Goal: Information Seeking & Learning: Learn about a topic

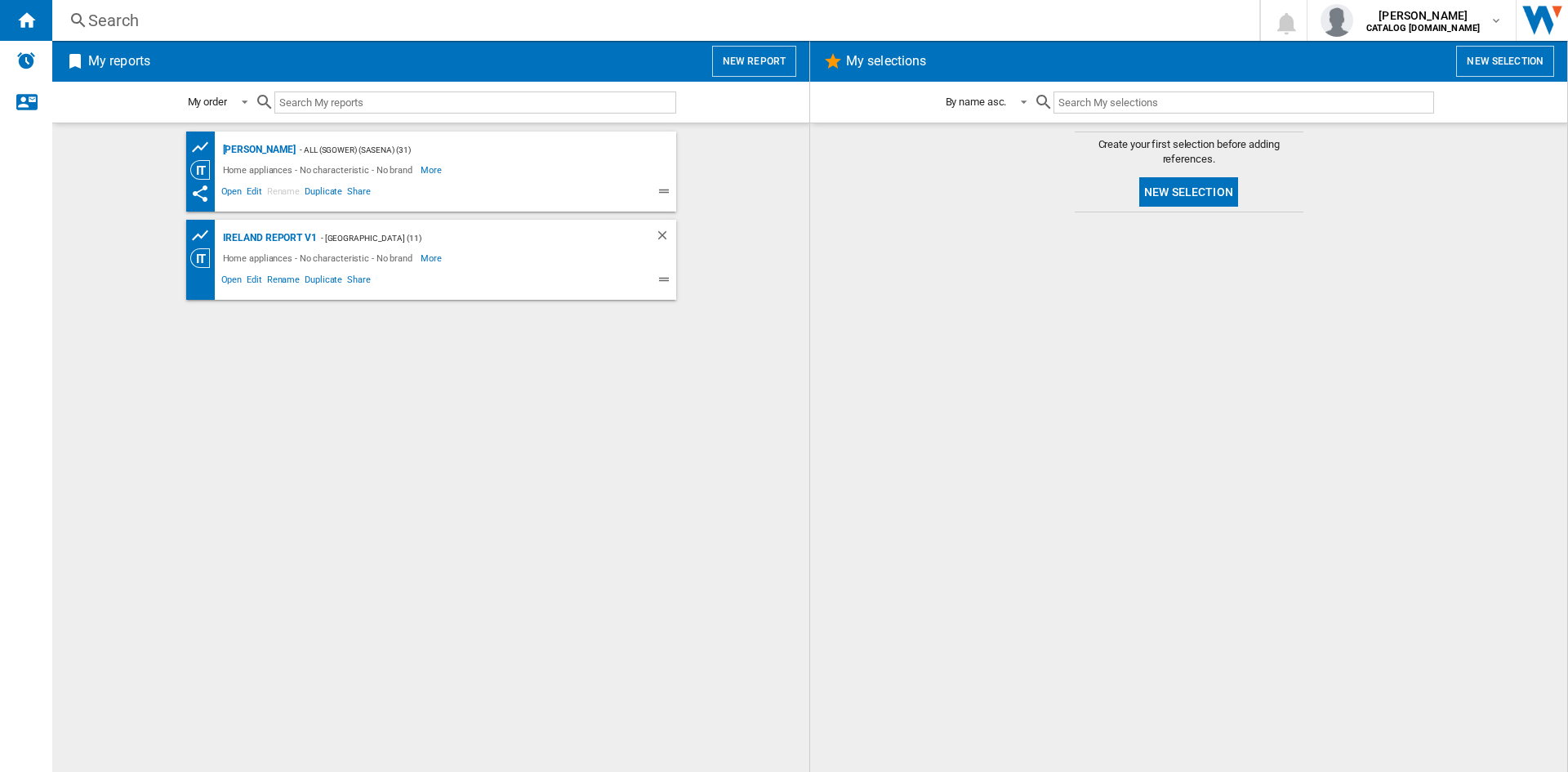
click at [117, 27] on div "Search" at bounding box center [652, 20] width 1128 height 23
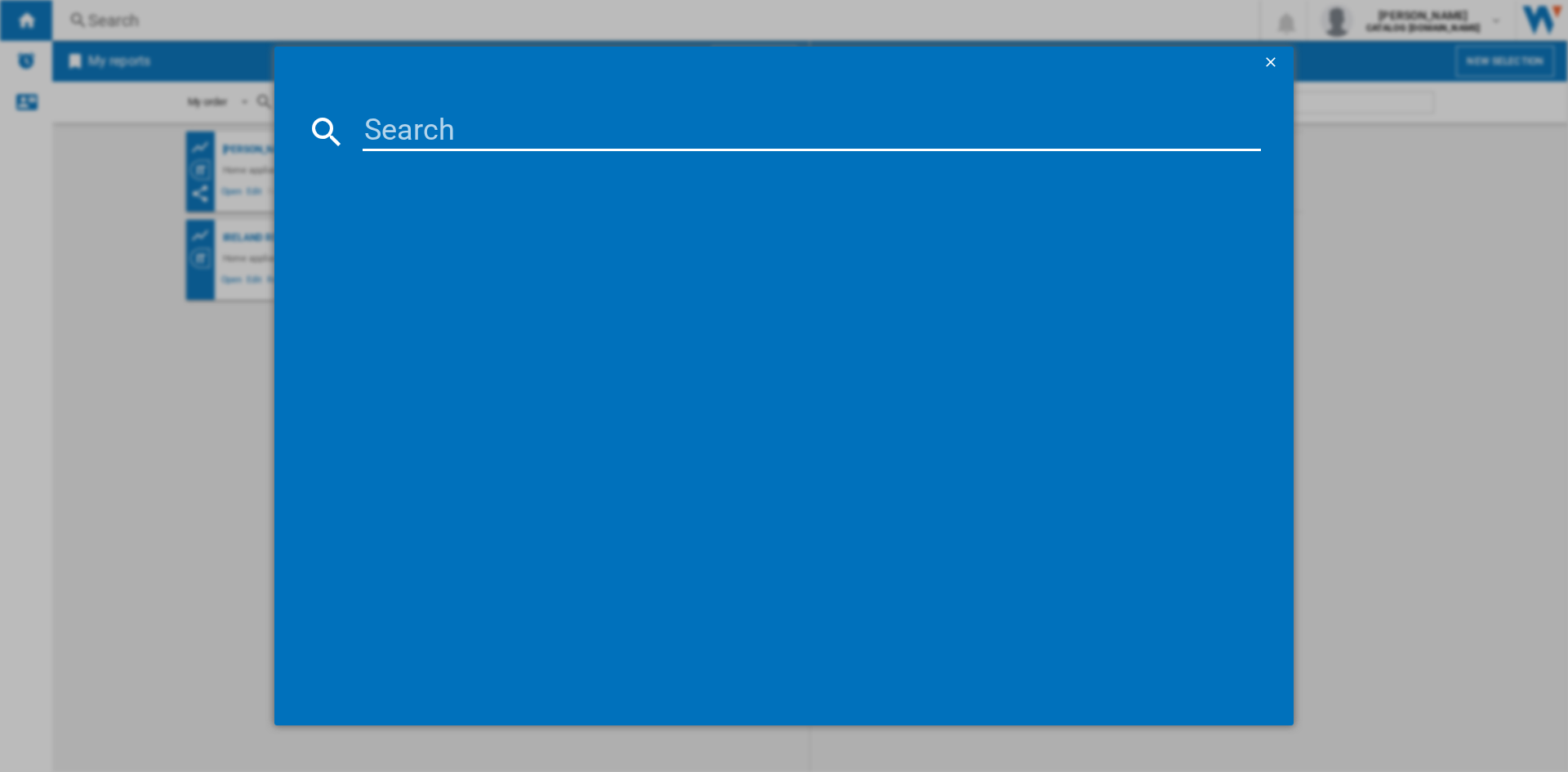
click at [493, 138] on input at bounding box center [811, 131] width 899 height 39
paste input "CNG4582VW"
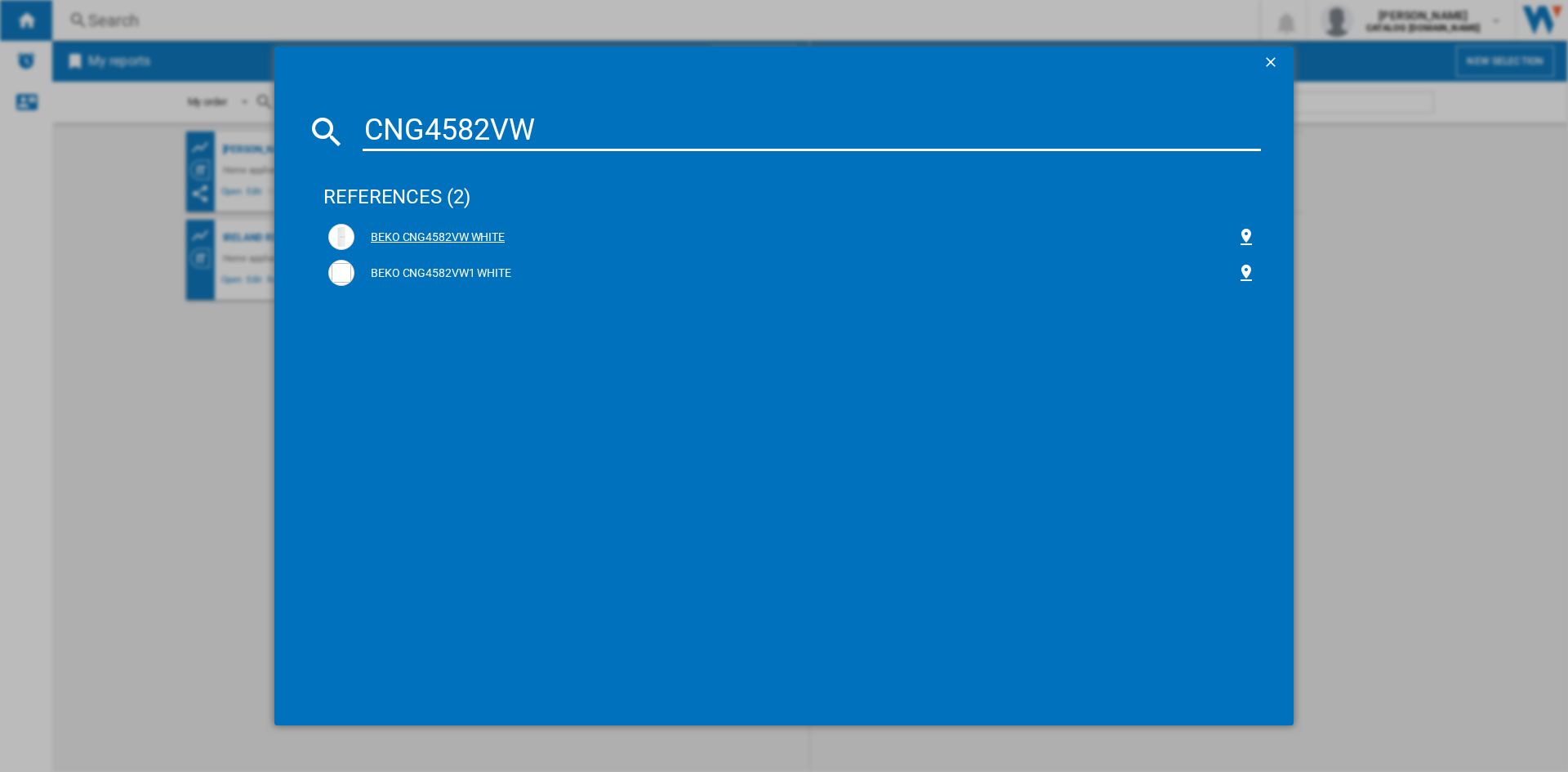
type input "CNG4582VW"
click at [416, 232] on div "BEKO CNG4582VW WHITE" at bounding box center [795, 238] width 882 height 16
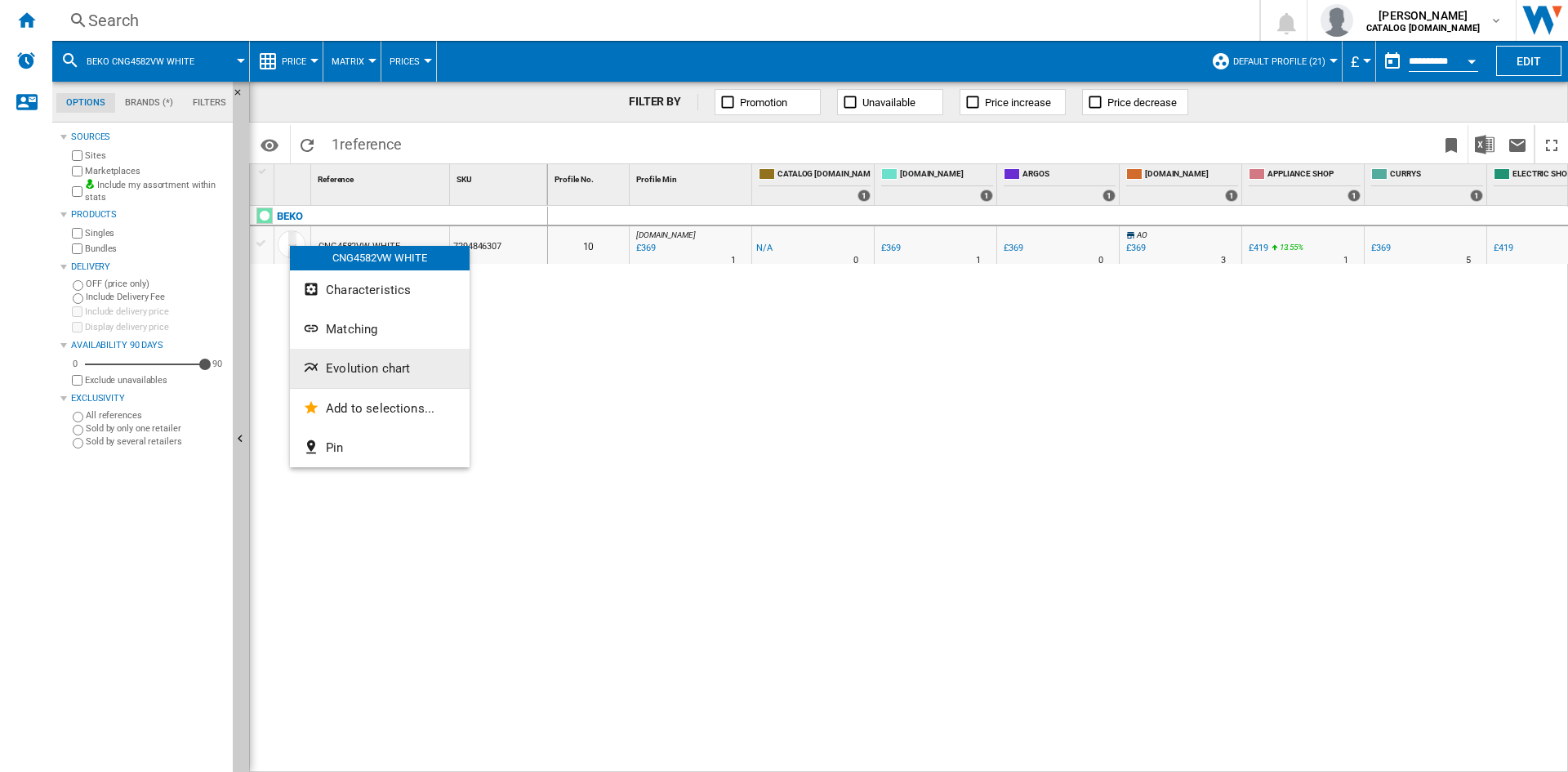
click at [384, 369] on span "Evolution chart" at bounding box center [368, 368] width 84 height 15
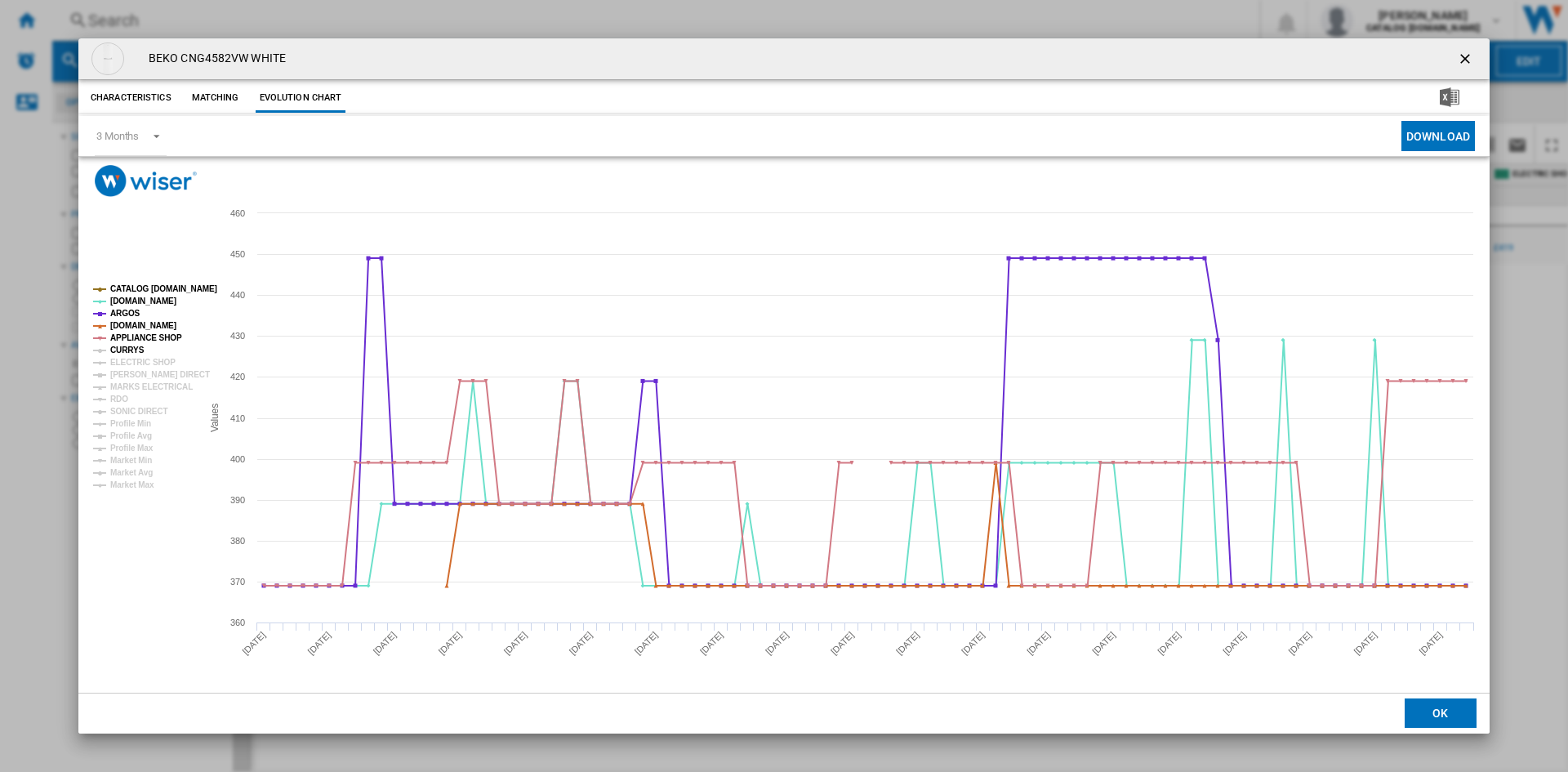
click at [123, 352] on tspan "CURRYS" at bounding box center [127, 350] width 35 height 9
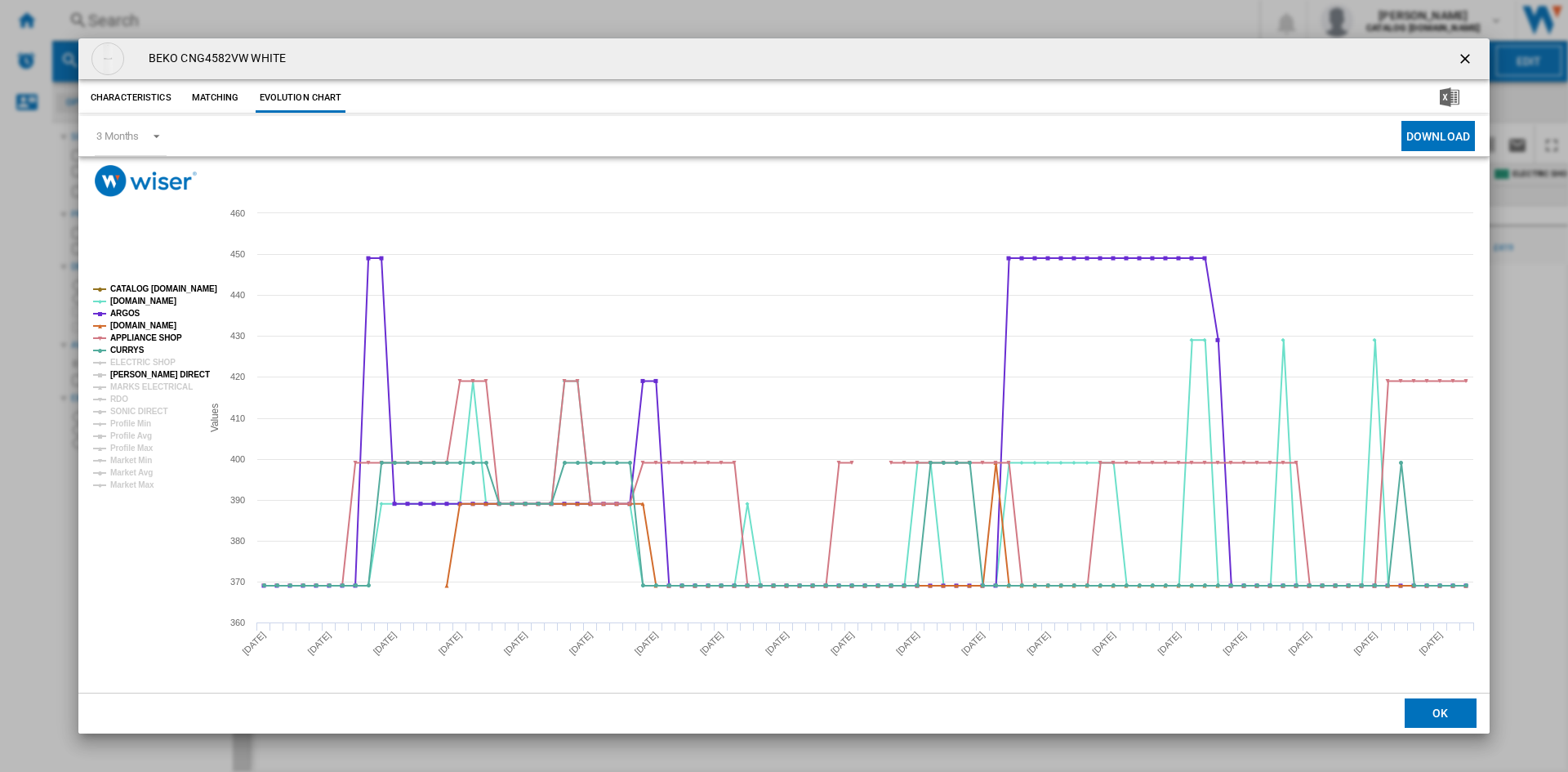
click at [127, 370] on tspan "[PERSON_NAME] DIRECT" at bounding box center [159, 374] width 99 height 9
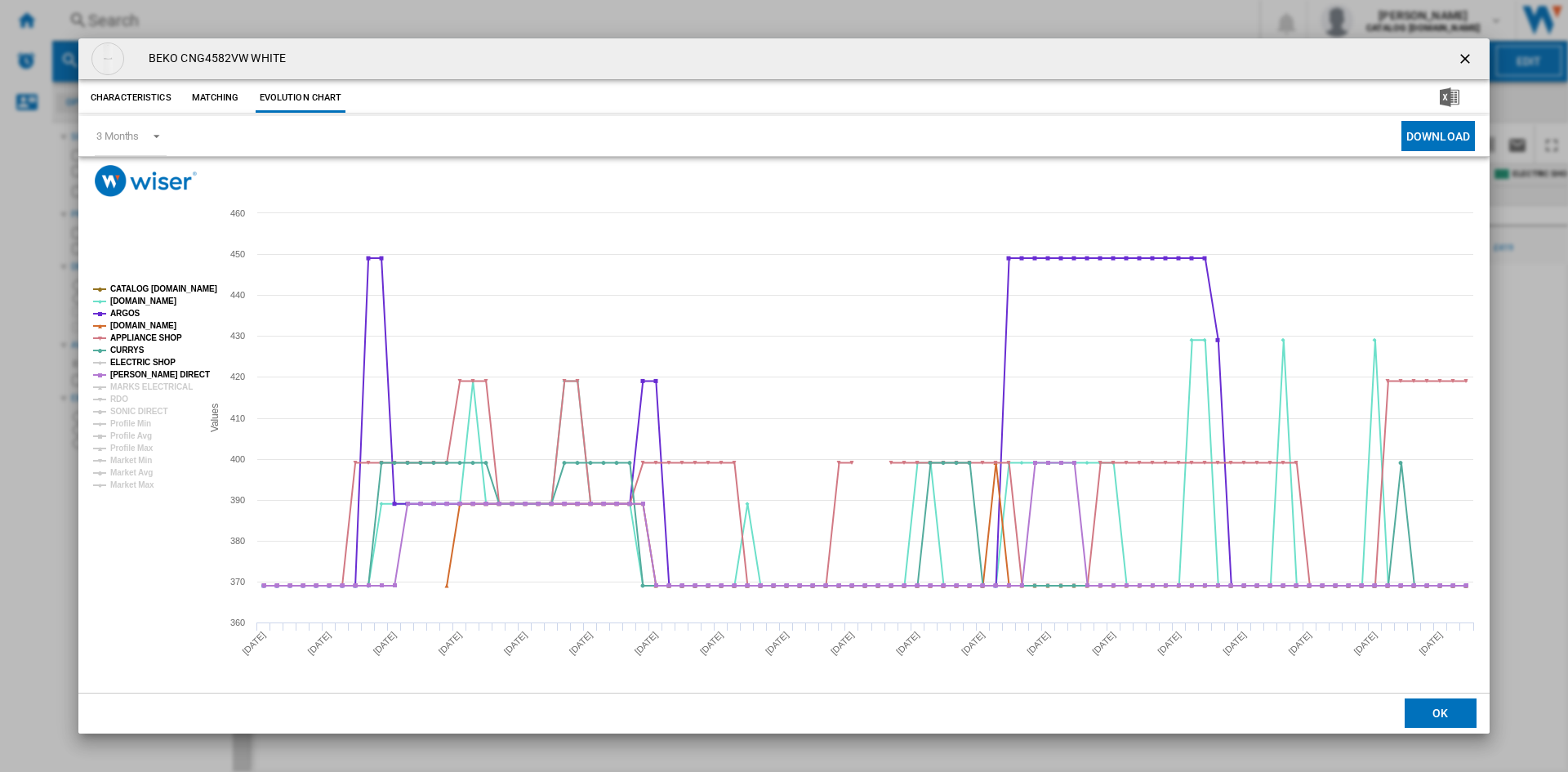
click at [131, 362] on tspan "ELECTRIC SHOP" at bounding box center [143, 362] width 66 height 9
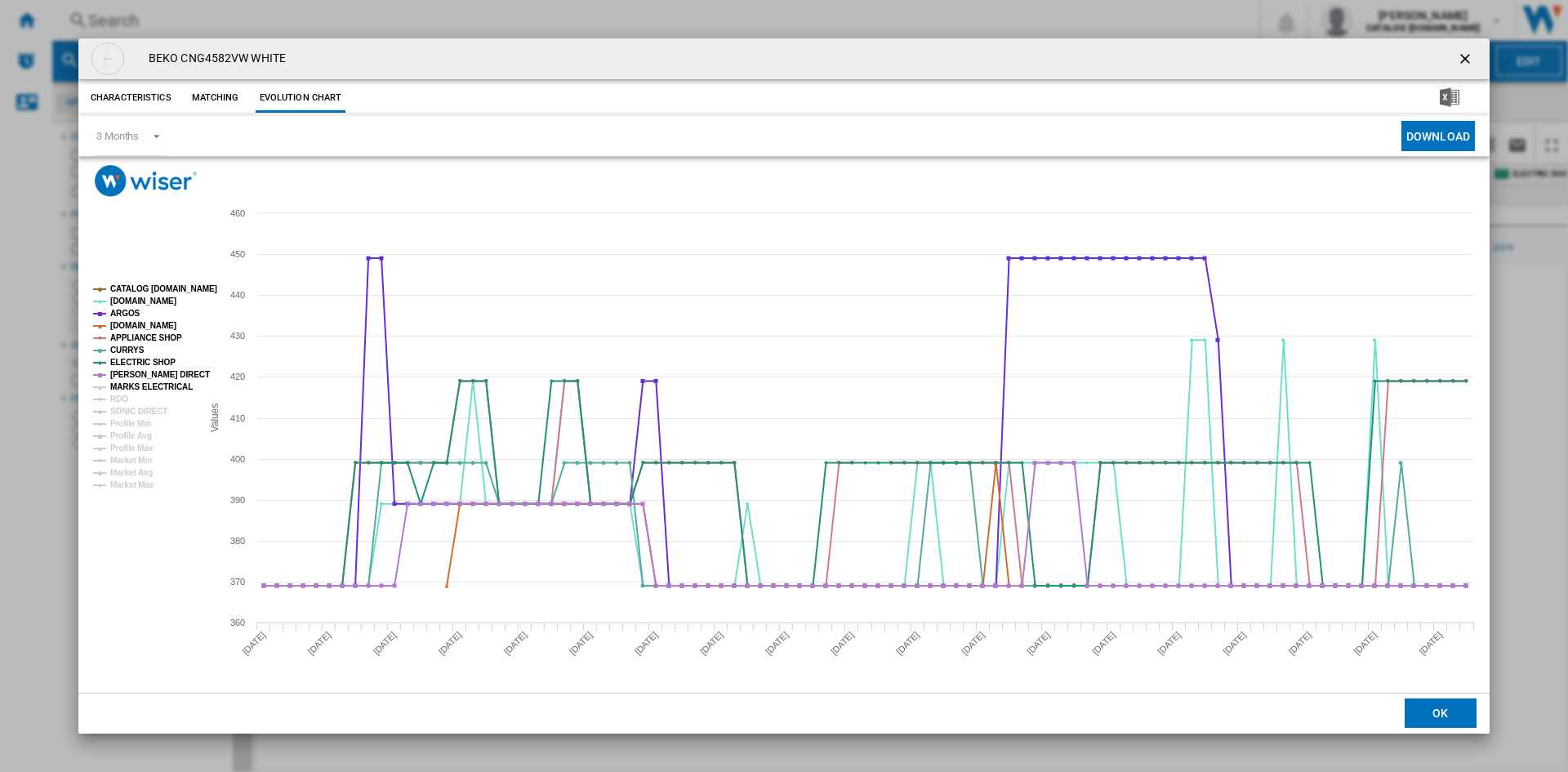
click at [138, 391] on tspan "MARKS ELECTRICAL" at bounding box center [151, 387] width 83 height 9
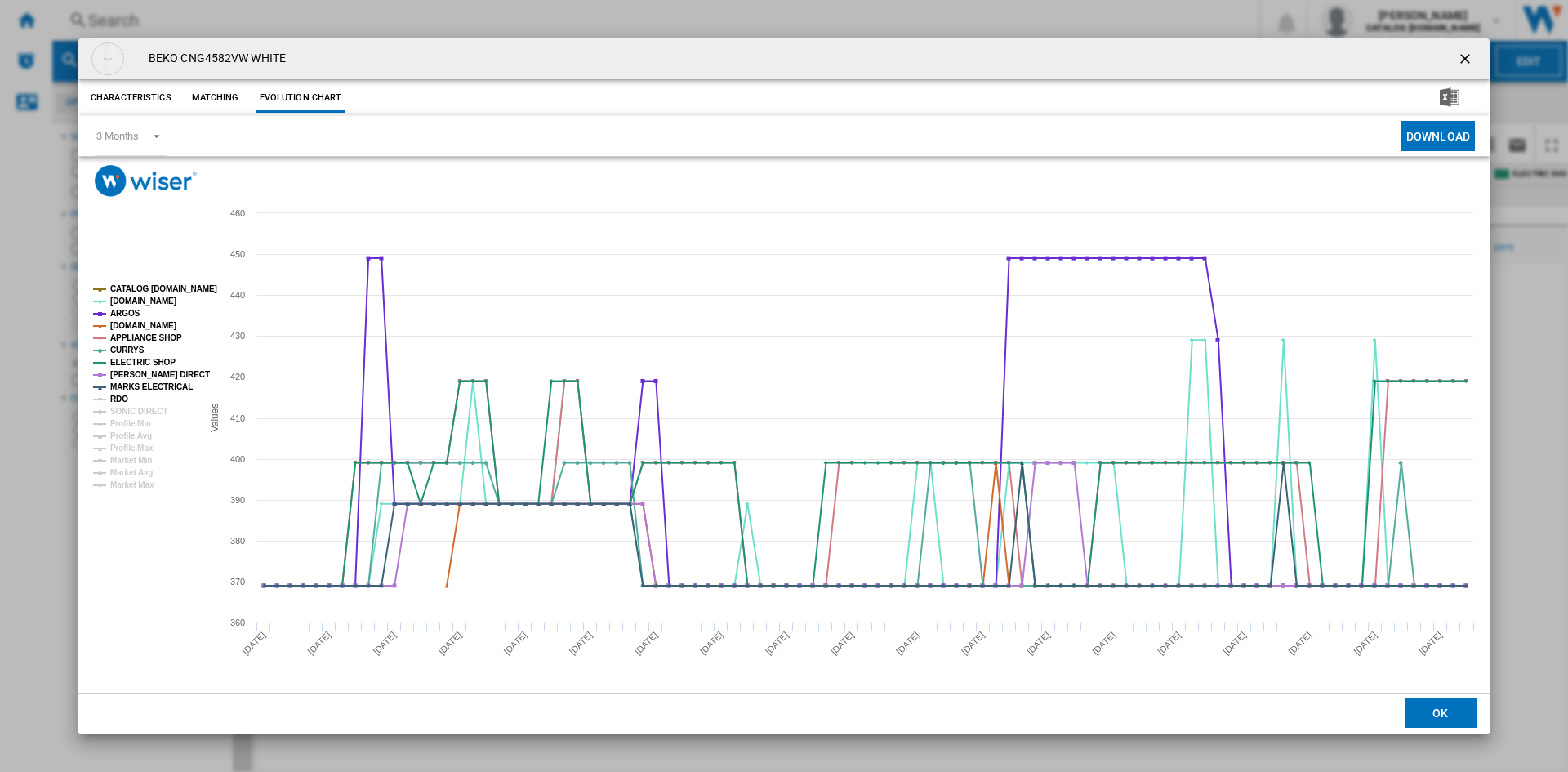
click at [123, 398] on tspan "RDO" at bounding box center [119, 399] width 18 height 9
click at [154, 414] on tspan "SONIC DIRECT" at bounding box center [138, 411] width 57 height 9
click at [1467, 57] on ng-md-icon "getI18NText('BUTTONS.CLOSE_DIALOG')" at bounding box center [1467, 61] width 20 height 20
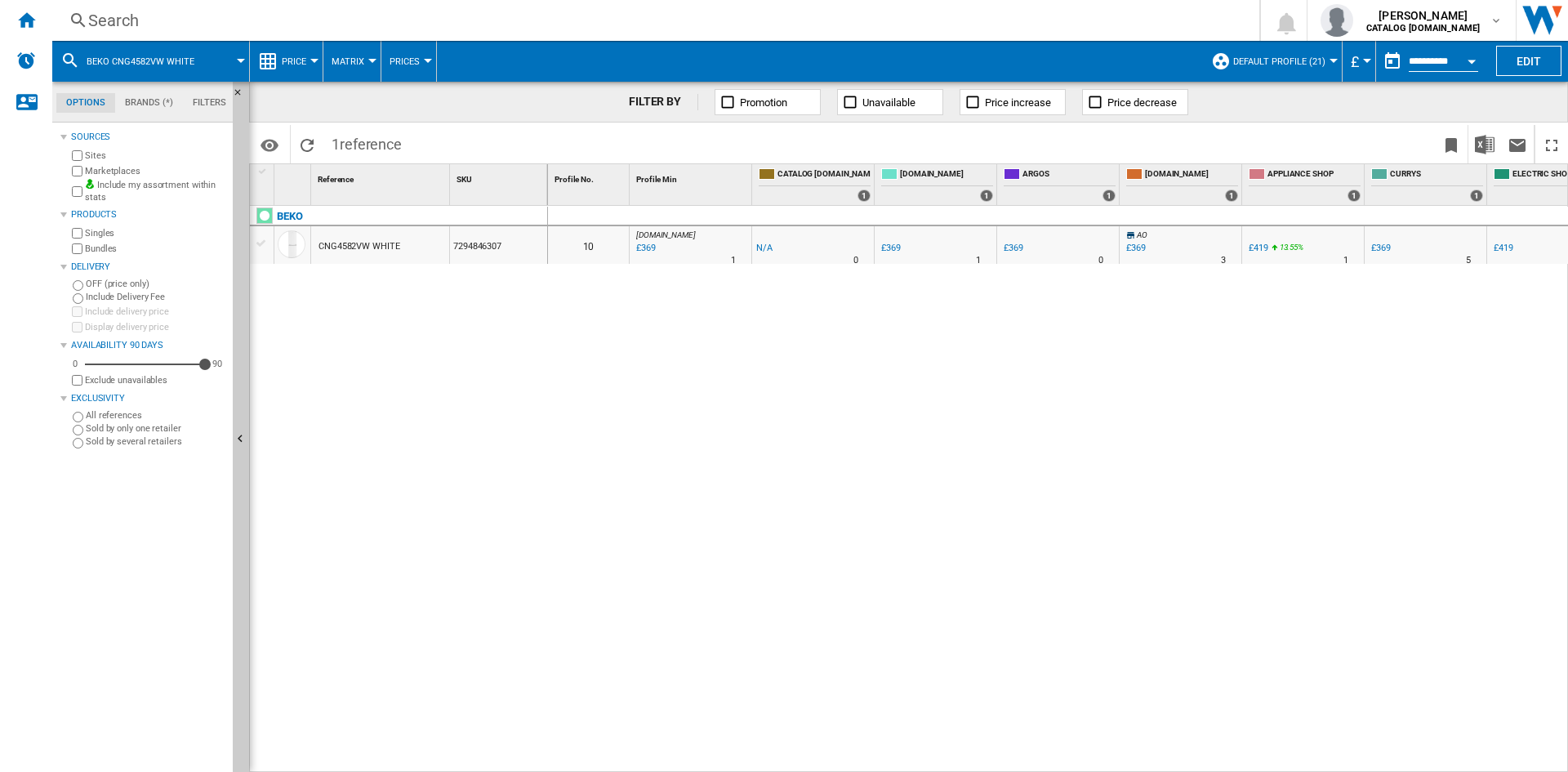
click at [105, 25] on div "Search" at bounding box center [652, 20] width 1128 height 23
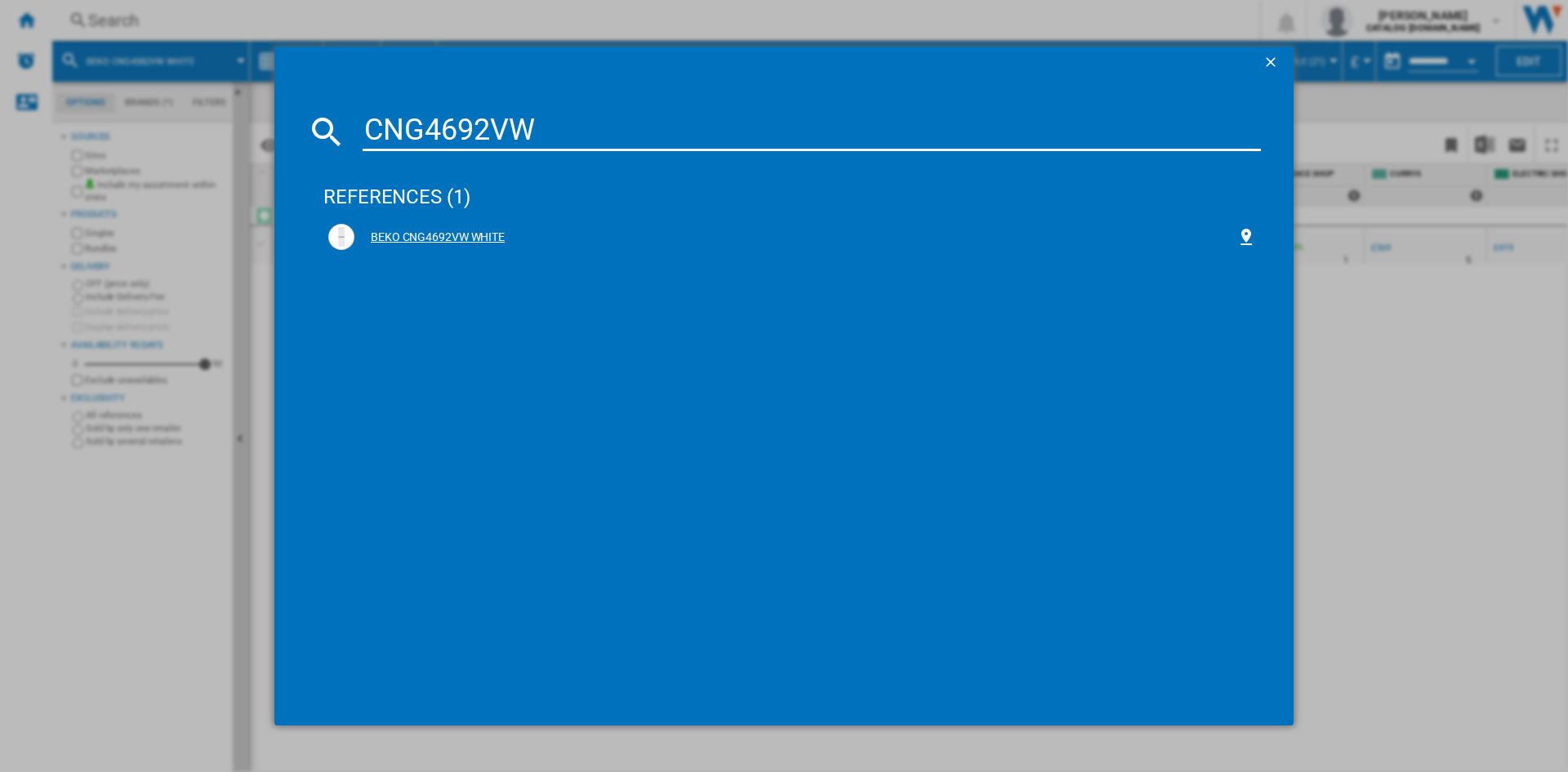
type input "CNG4692VW"
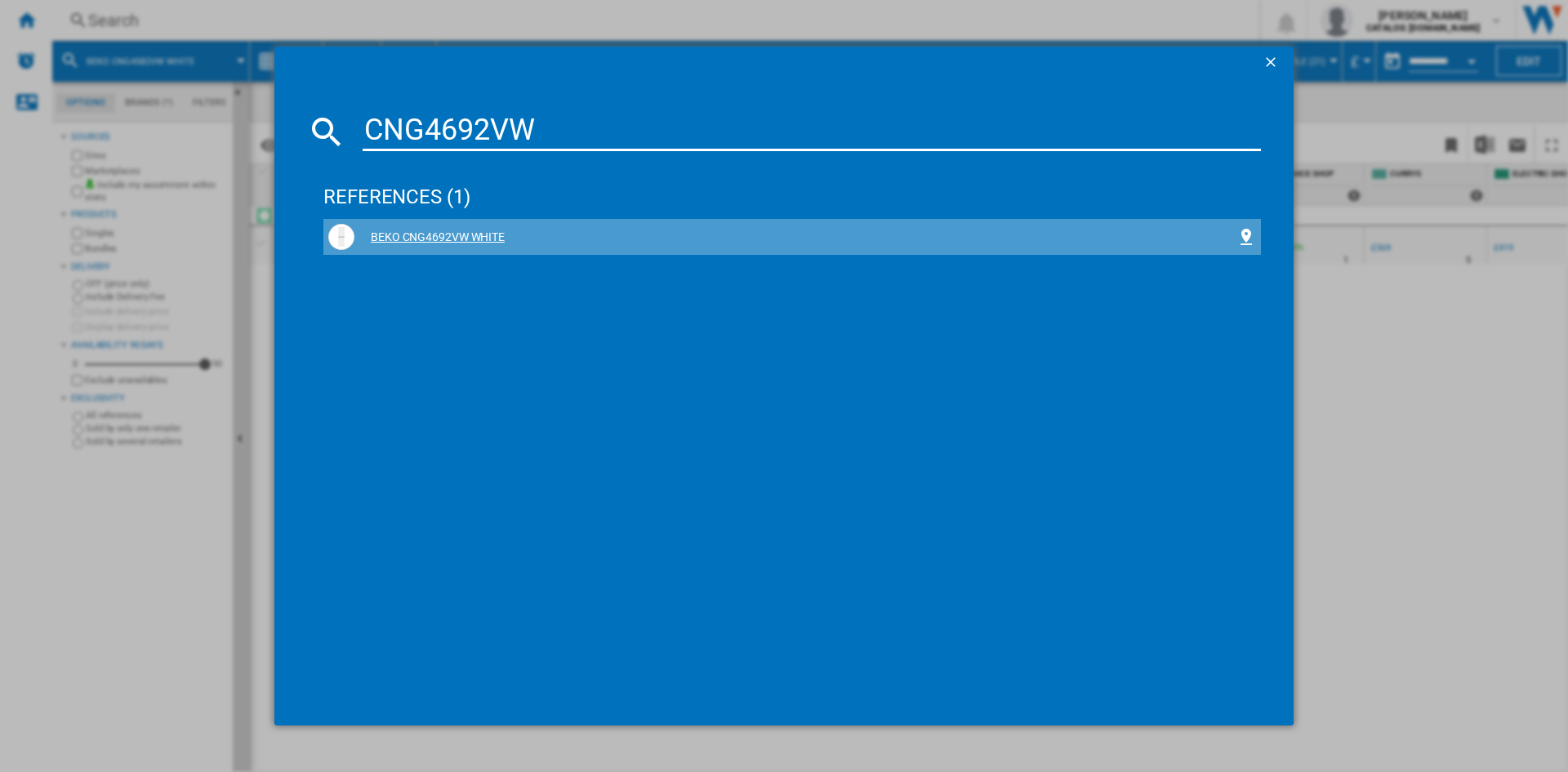
click at [430, 241] on div "BEKO CNG4692VW WHITE" at bounding box center [795, 238] width 882 height 16
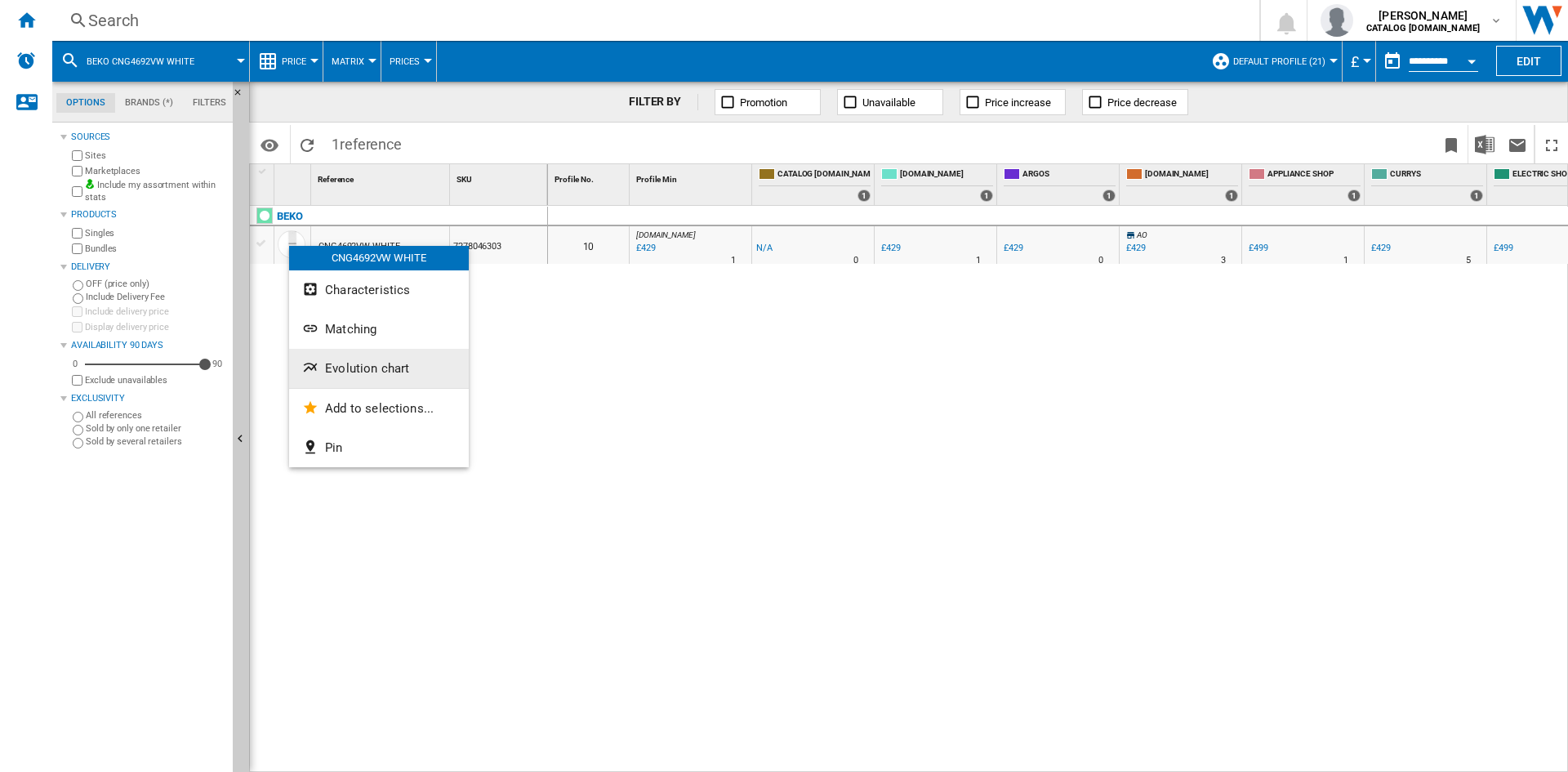
click at [371, 372] on span "Evolution chart" at bounding box center [367, 368] width 84 height 15
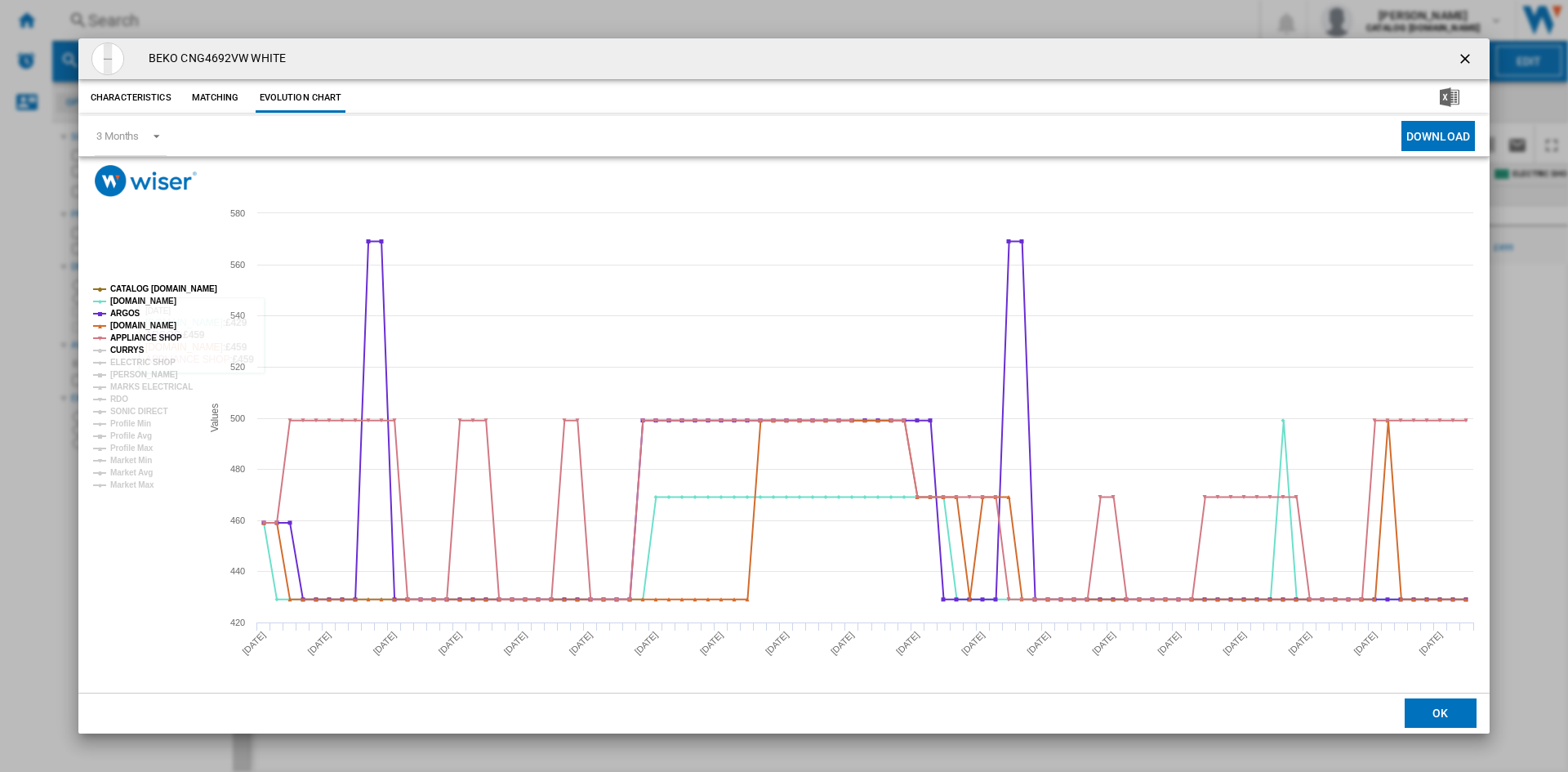
click at [116, 349] on tspan "CURRYS" at bounding box center [127, 350] width 35 height 9
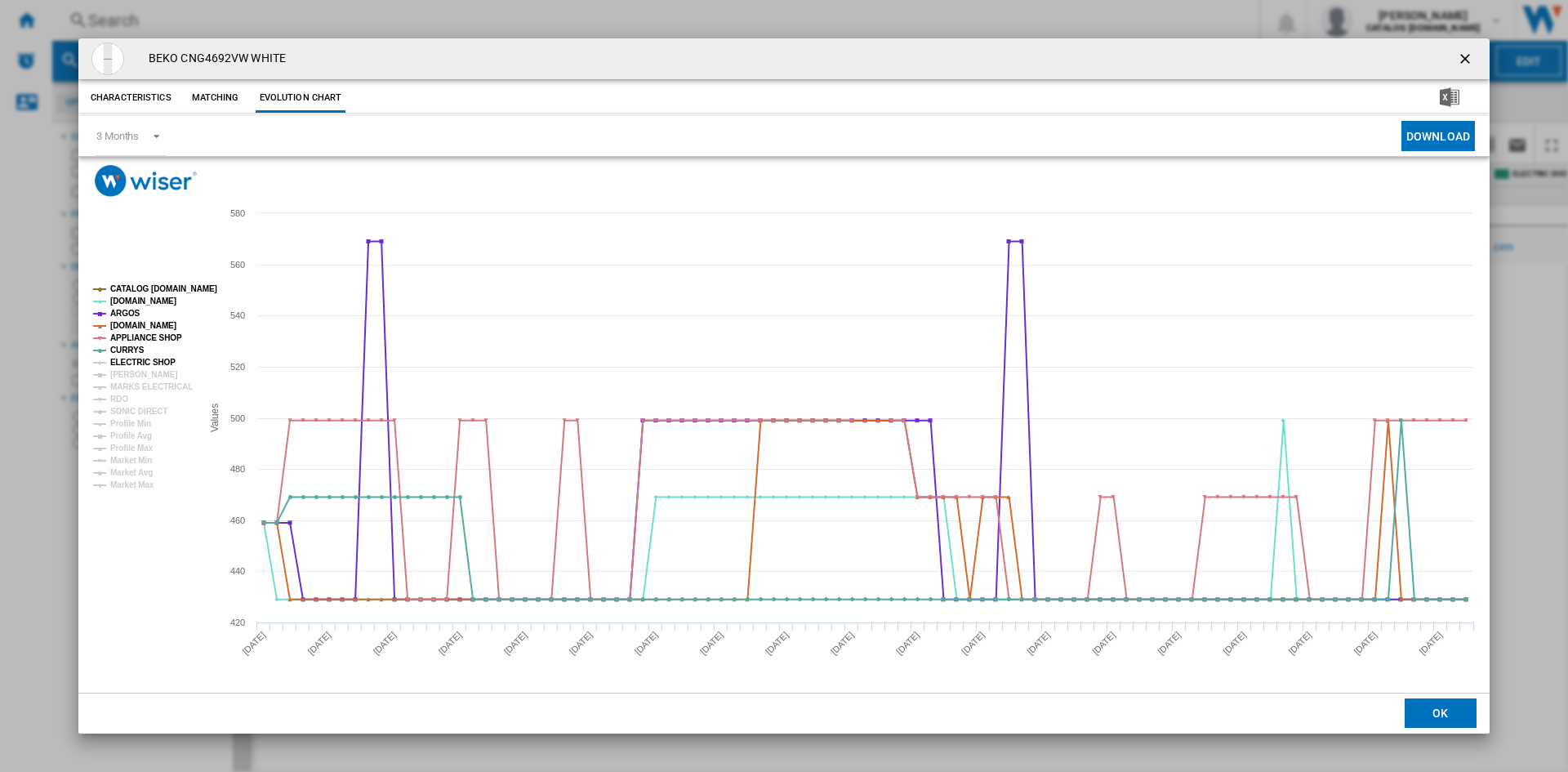
click at [126, 361] on tspan "ELECTRIC SHOP" at bounding box center [143, 362] width 66 height 9
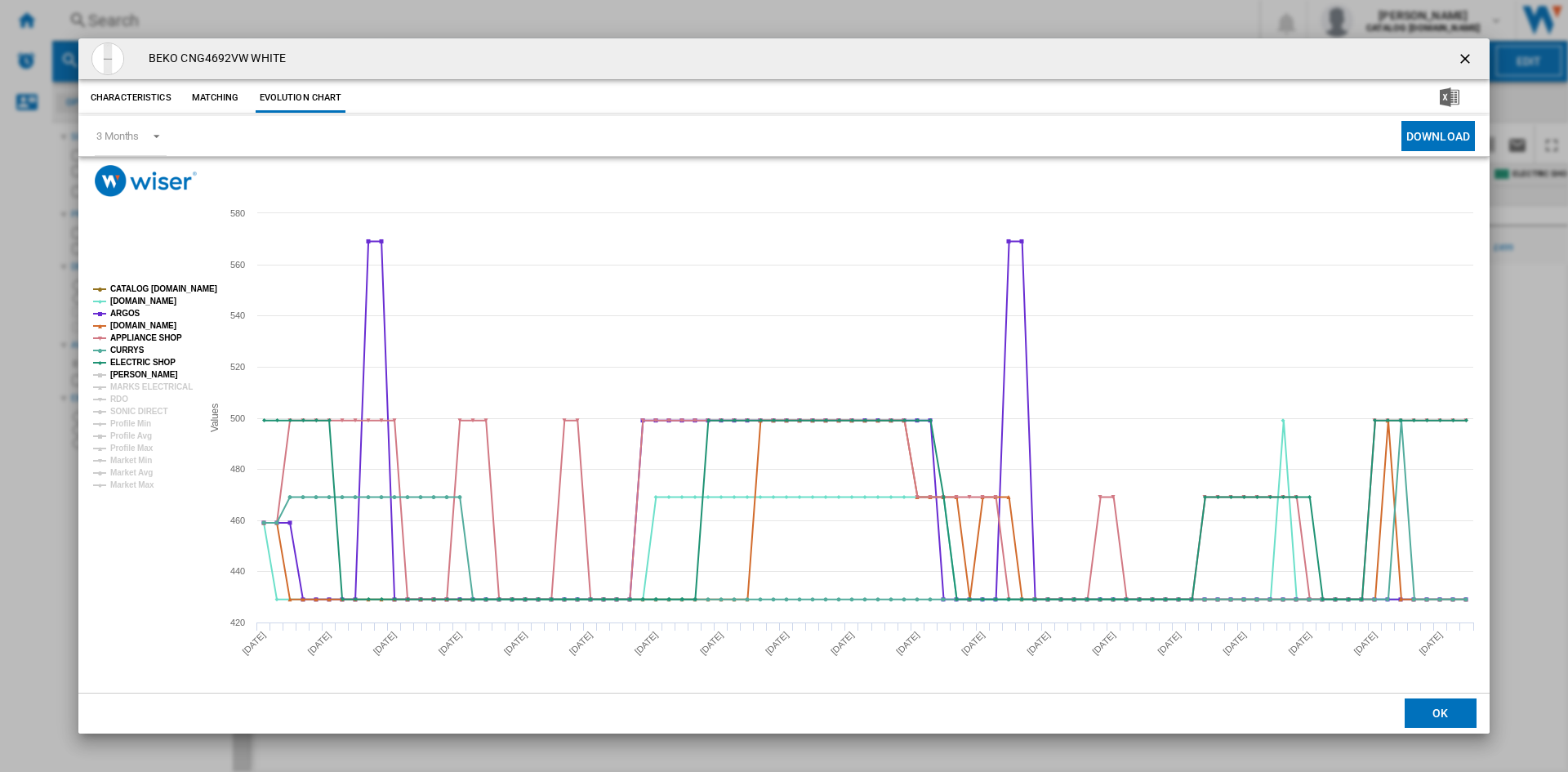
click at [130, 373] on tspan "[PERSON_NAME]" at bounding box center [144, 374] width 67 height 9
click at [133, 383] on tspan "MARKS ELECTRICAL" at bounding box center [151, 387] width 83 height 9
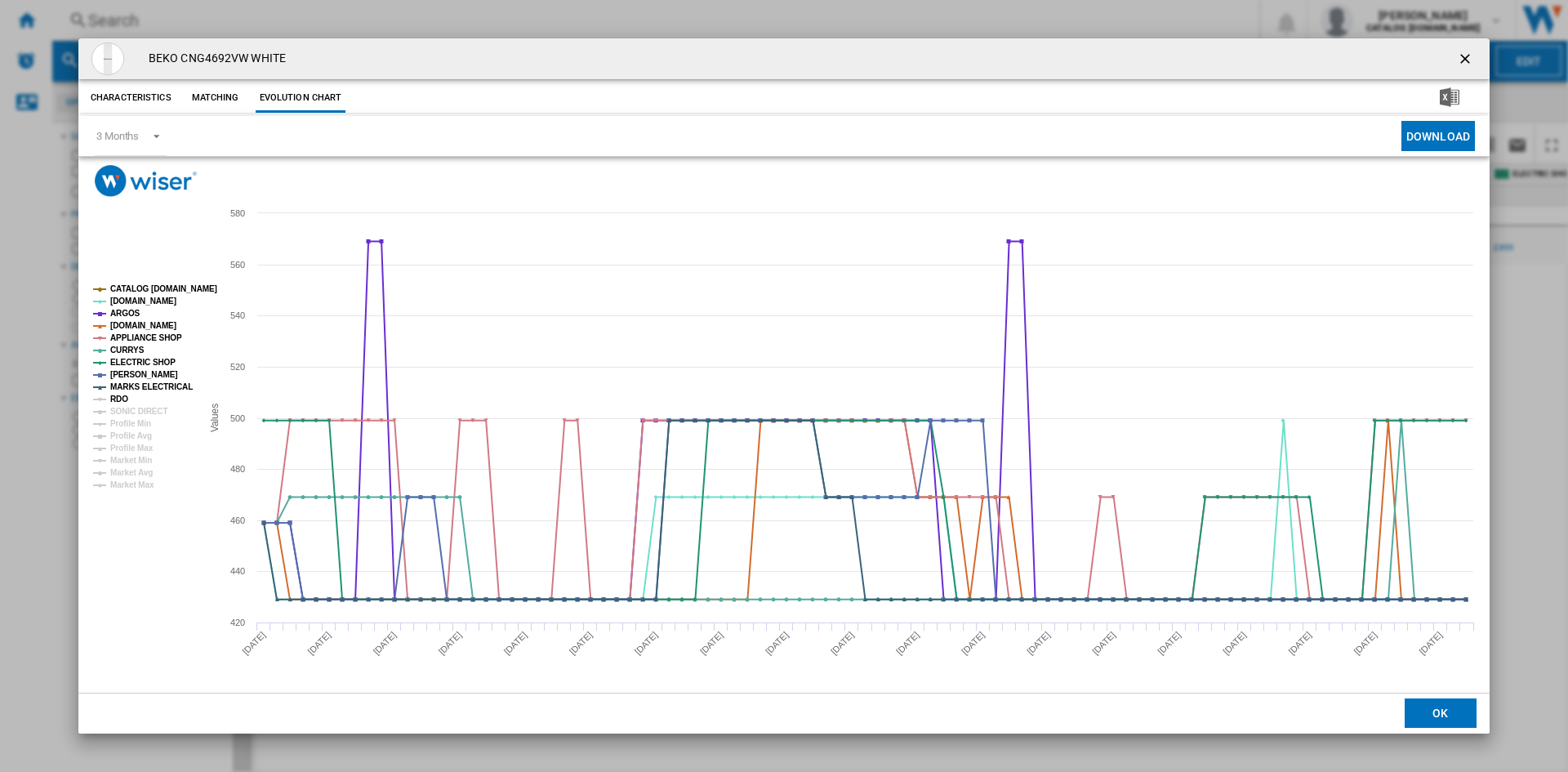
click at [127, 398] on tspan "RDO" at bounding box center [119, 399] width 18 height 9
drag, startPoint x: 135, startPoint y: 408, endPoint x: 153, endPoint y: 411, distance: 18.2
click at [136, 408] on tspan "SONIC DIRECT" at bounding box center [138, 411] width 57 height 9
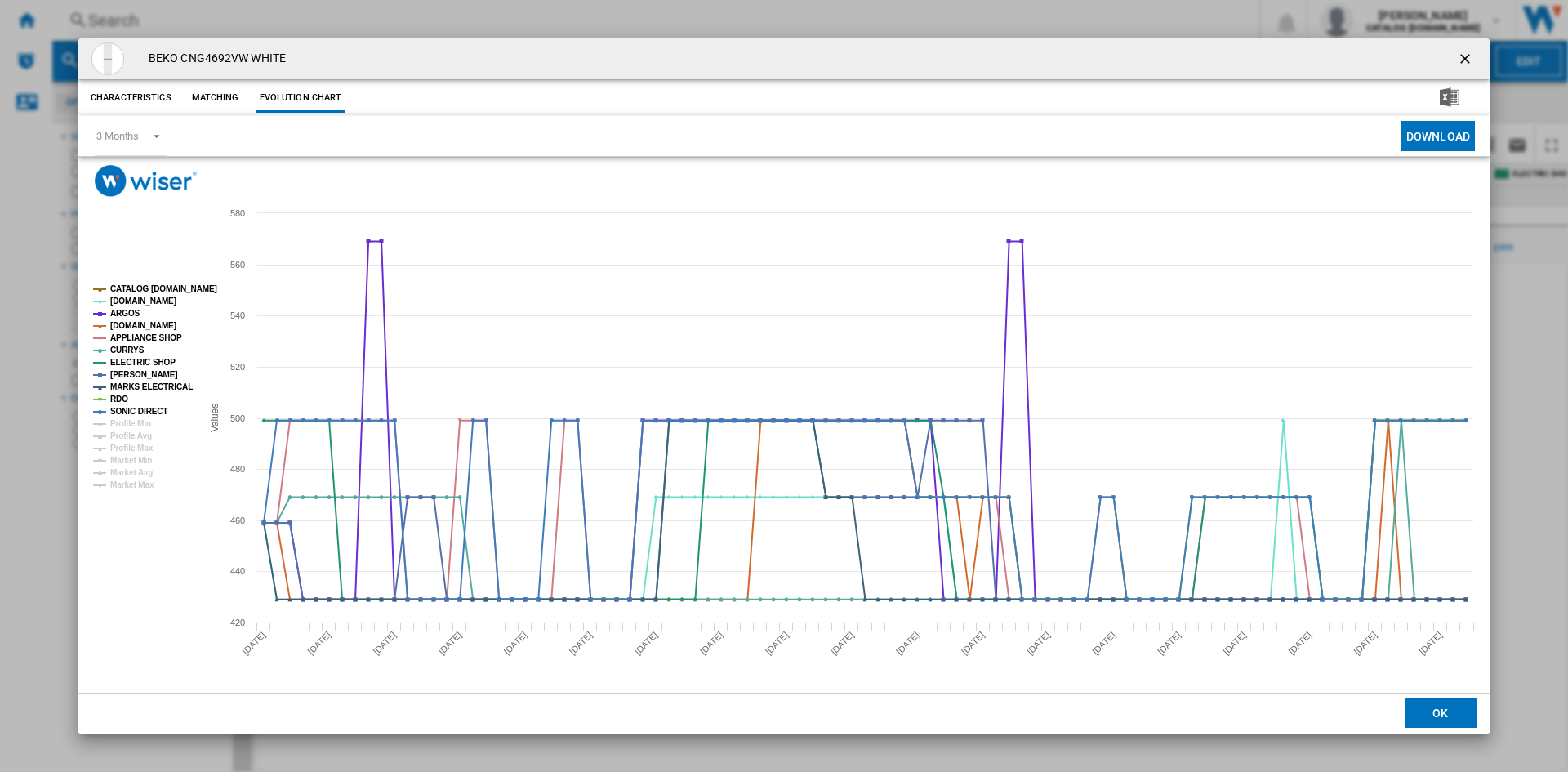
click at [1464, 58] on ng-md-icon "getI18NText('BUTTONS.CLOSE_DIALOG')" at bounding box center [1467, 61] width 20 height 20
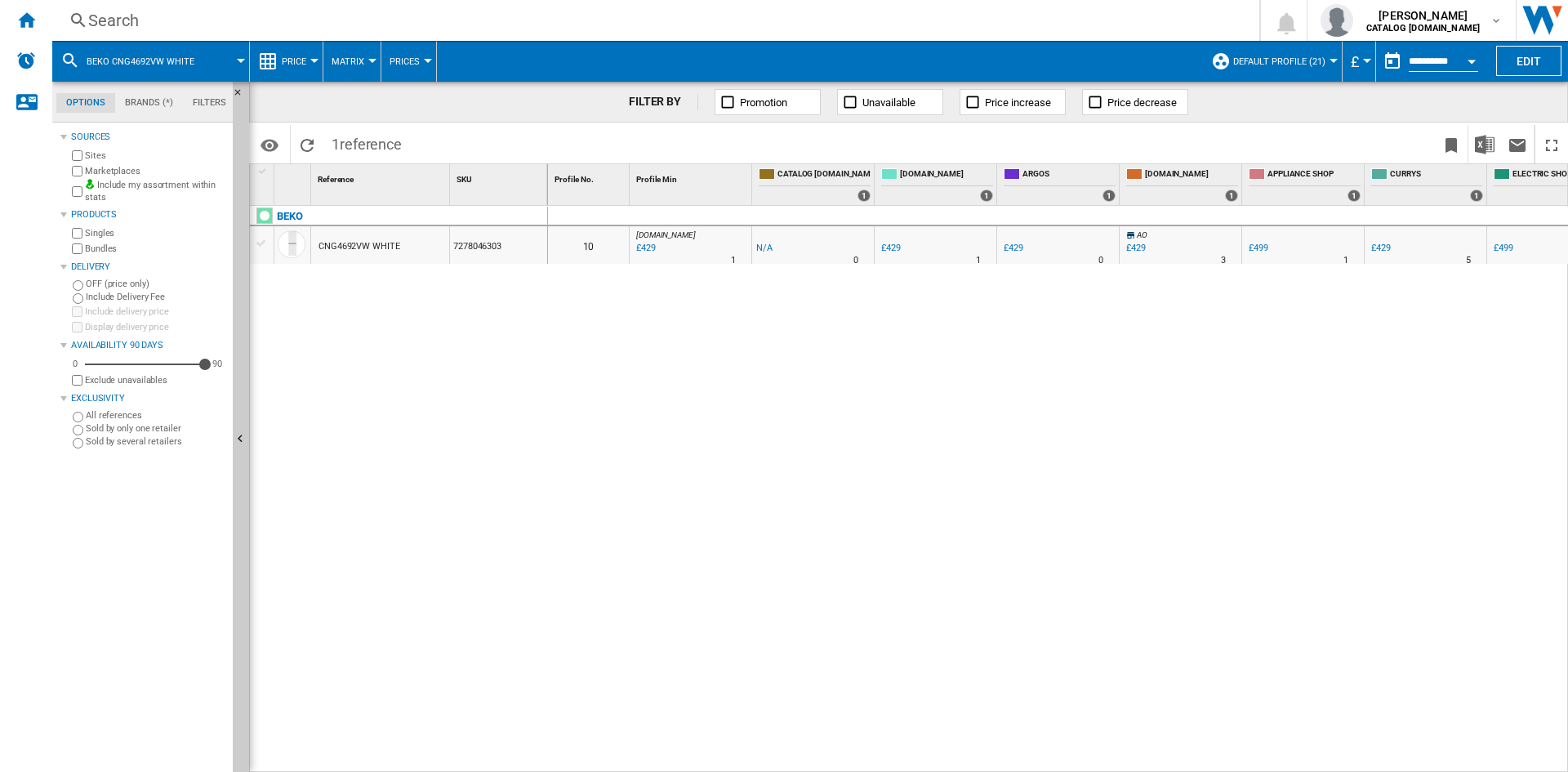
click at [112, 15] on div "Search" at bounding box center [652, 20] width 1128 height 23
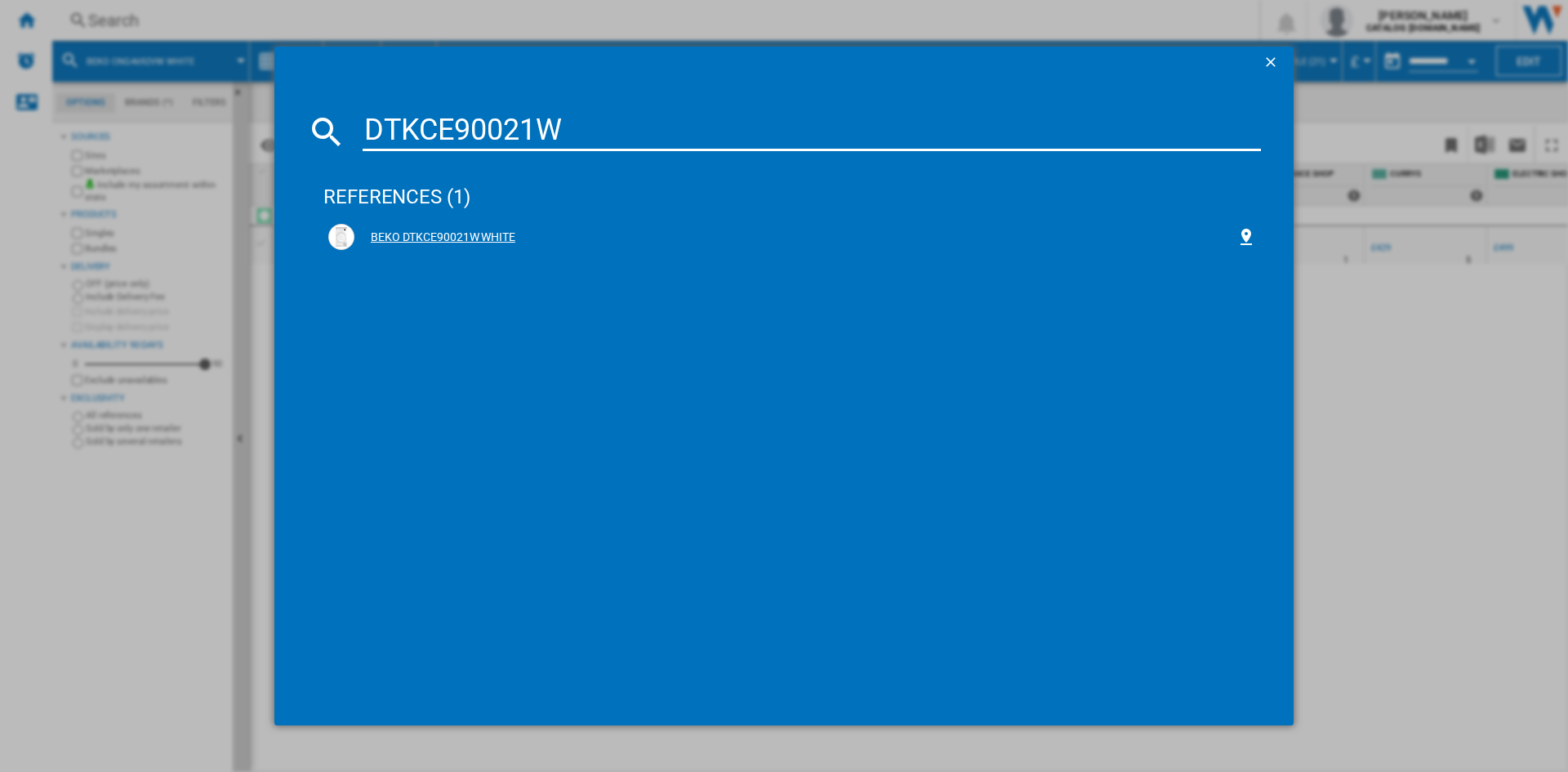
type input "DTKCE90021W"
click at [432, 233] on div "BEKO DTKCE90021W WHITE" at bounding box center [795, 238] width 882 height 16
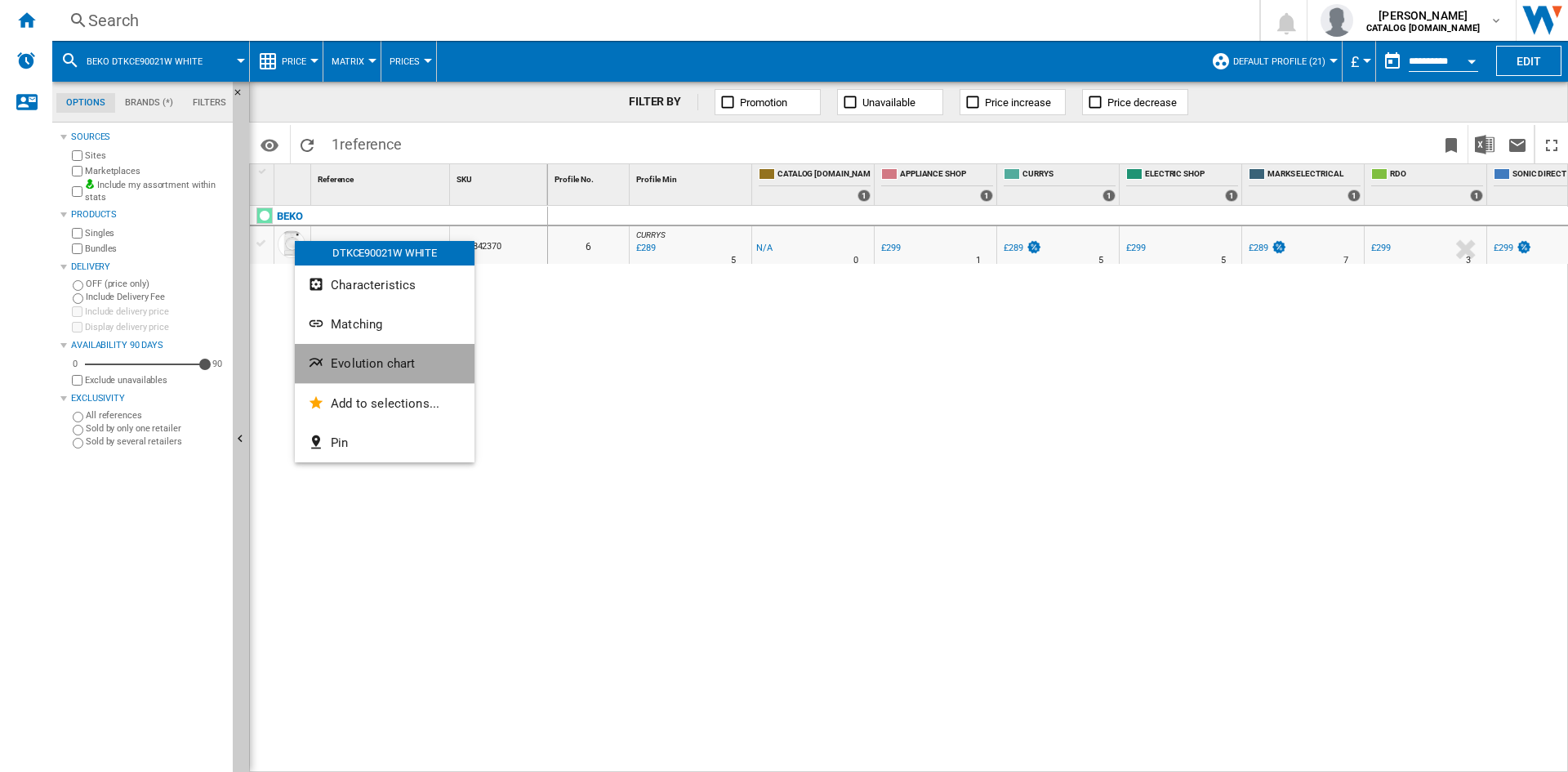
click at [382, 356] on span "Evolution chart" at bounding box center [372, 363] width 84 height 15
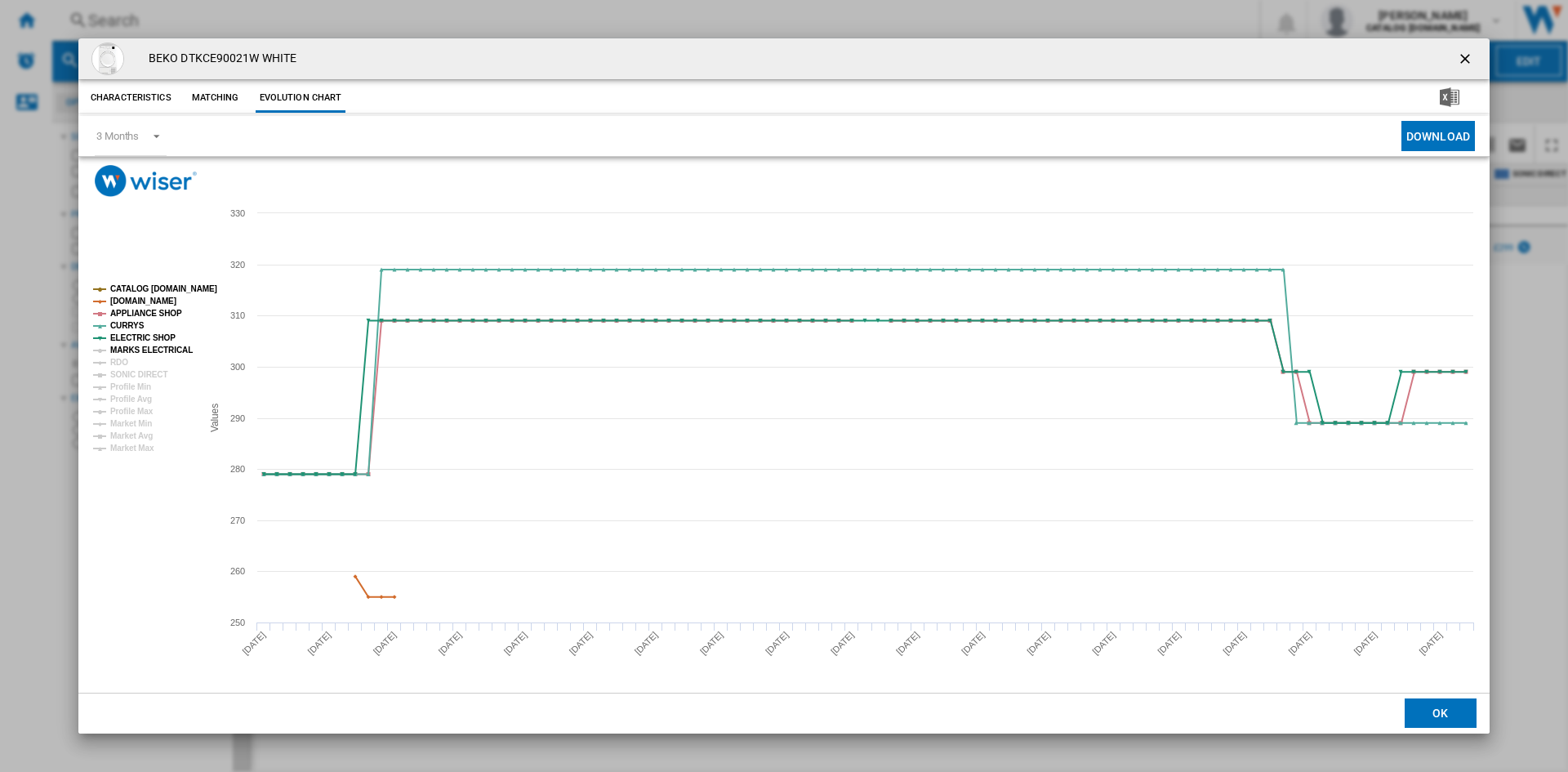
click at [124, 348] on tspan "MARKS ELECTRICAL" at bounding box center [151, 350] width 83 height 9
click at [113, 363] on tspan "RDO" at bounding box center [119, 362] width 18 height 9
click at [130, 376] on tspan "SONIC DIRECT" at bounding box center [138, 374] width 57 height 9
click at [1458, 54] on ng-md-icon "getI18NText('BUTTONS.CLOSE_DIALOG')" at bounding box center [1467, 61] width 20 height 20
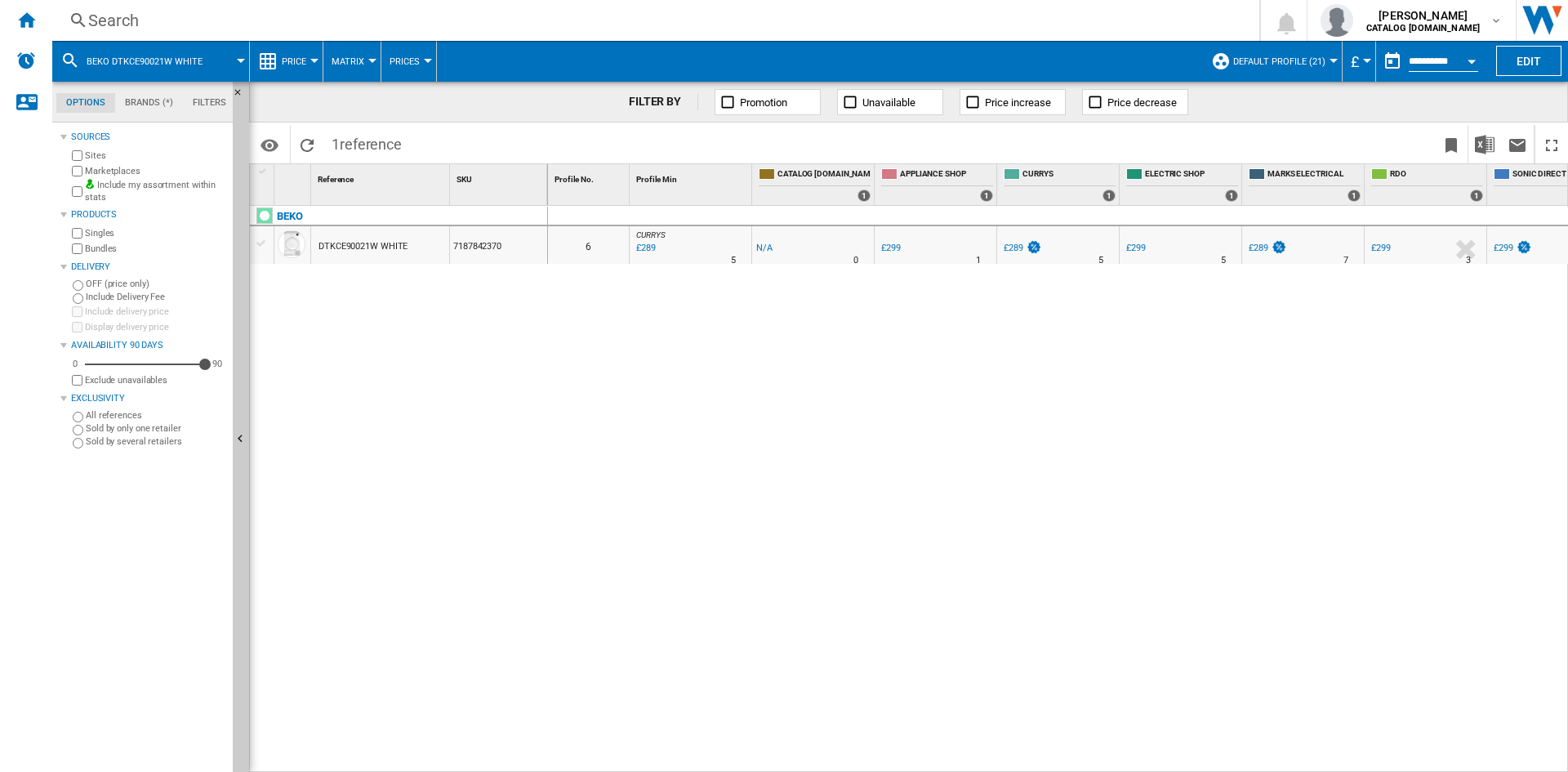
click at [122, 17] on div "Search" at bounding box center [652, 20] width 1128 height 23
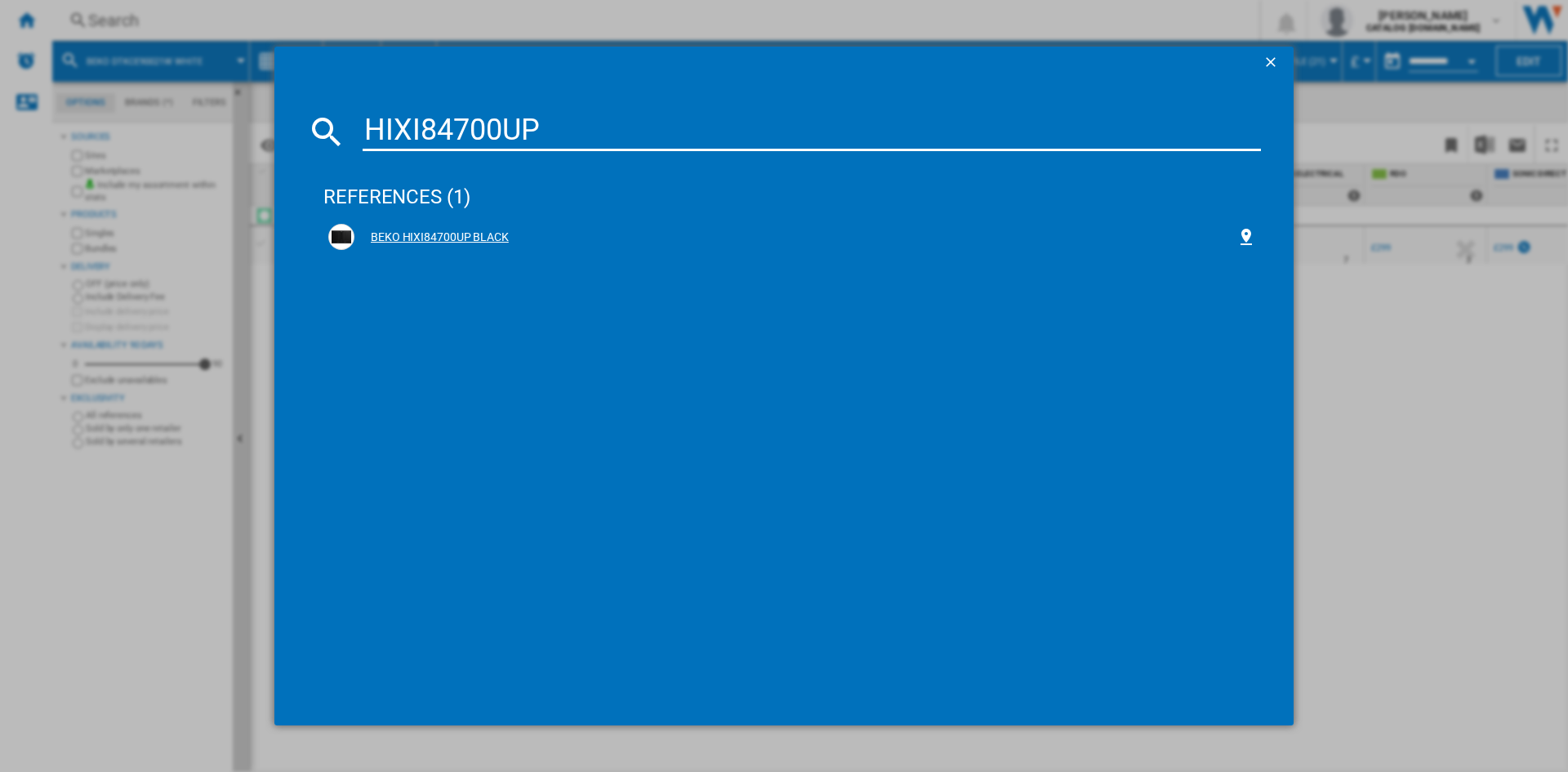
type input "HIXI84700UP"
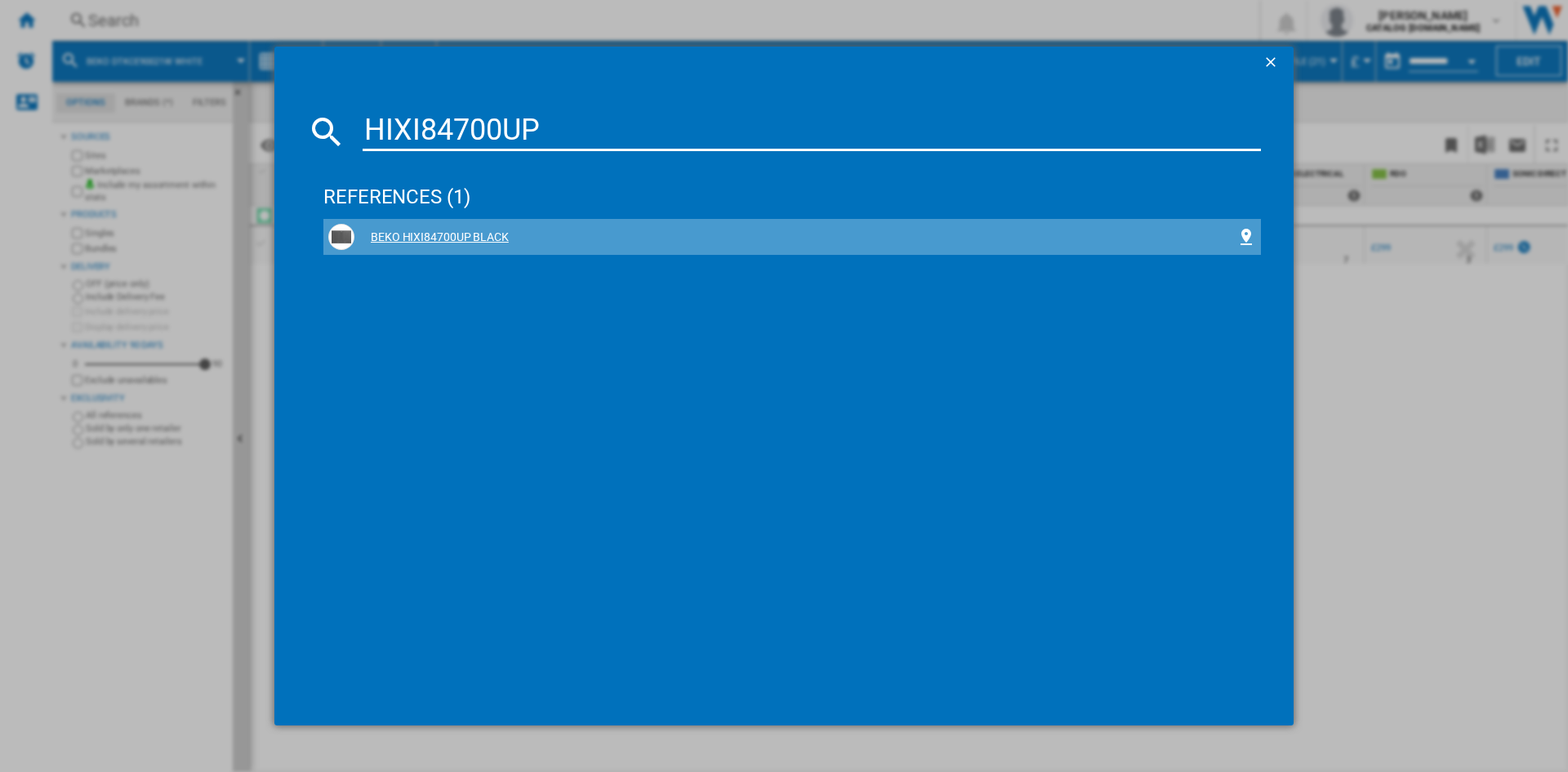
click at [432, 236] on div "BEKO HIXI84700UP BLACK" at bounding box center [795, 238] width 882 height 16
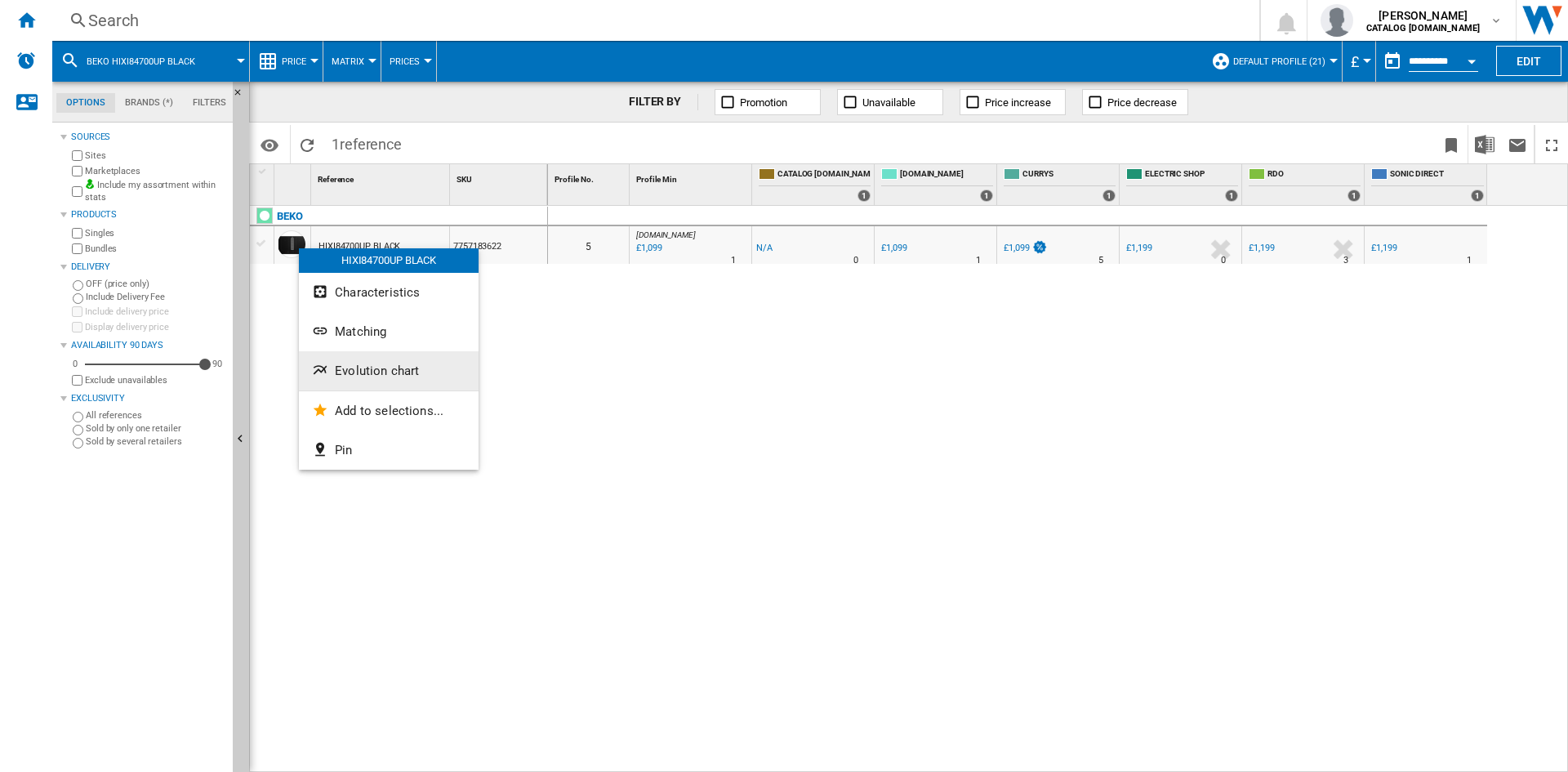
click at [382, 371] on span "Evolution chart" at bounding box center [377, 371] width 84 height 15
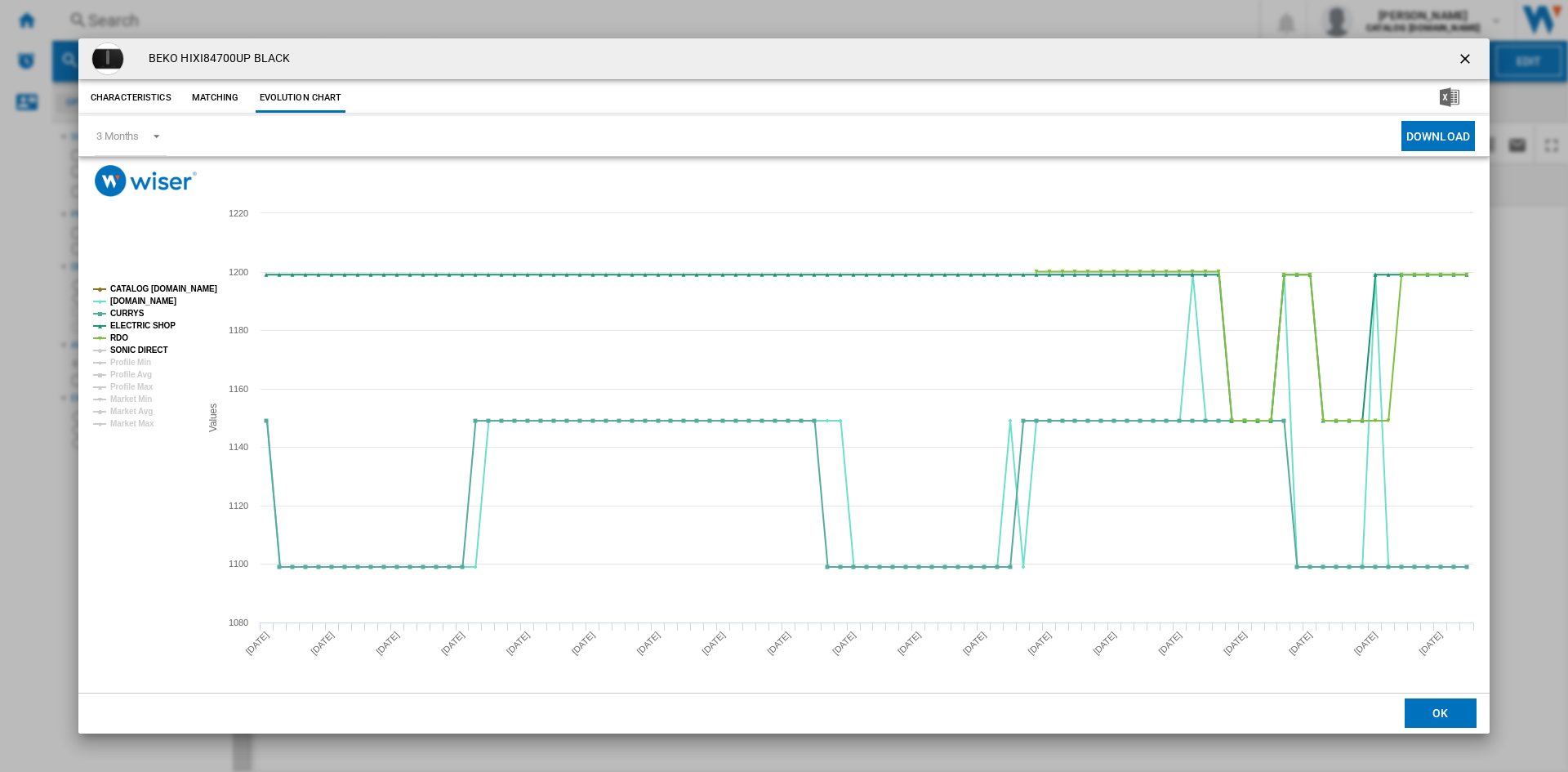
click at [128, 350] on tspan "SONIC DIRECT" at bounding box center [138, 350] width 57 height 9
click at [1465, 56] on ng-md-icon "getI18NText('BUTTONS.CLOSE_DIALOG')" at bounding box center [1467, 61] width 20 height 20
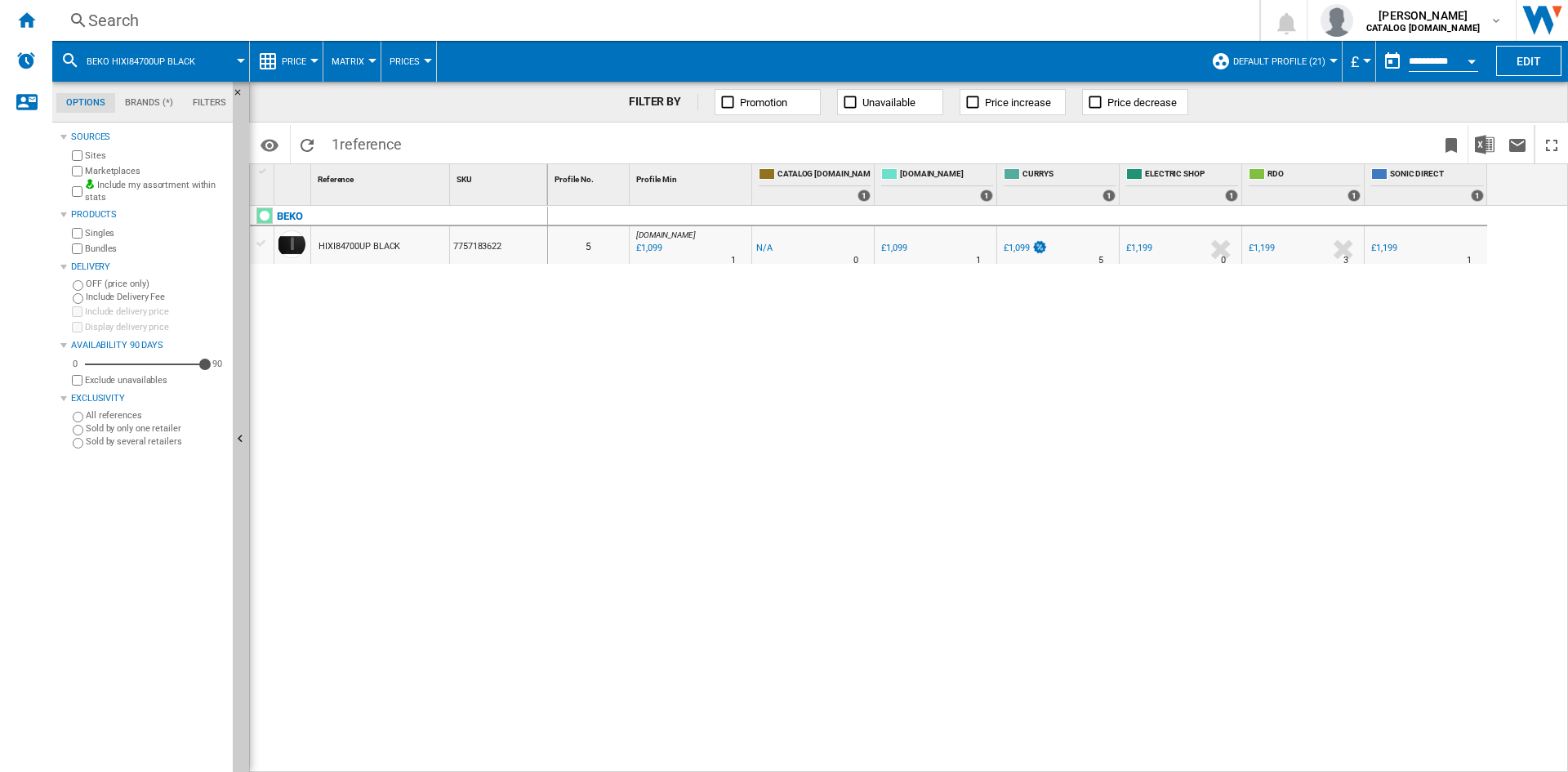
click at [113, 19] on div "Search" at bounding box center [652, 20] width 1128 height 23
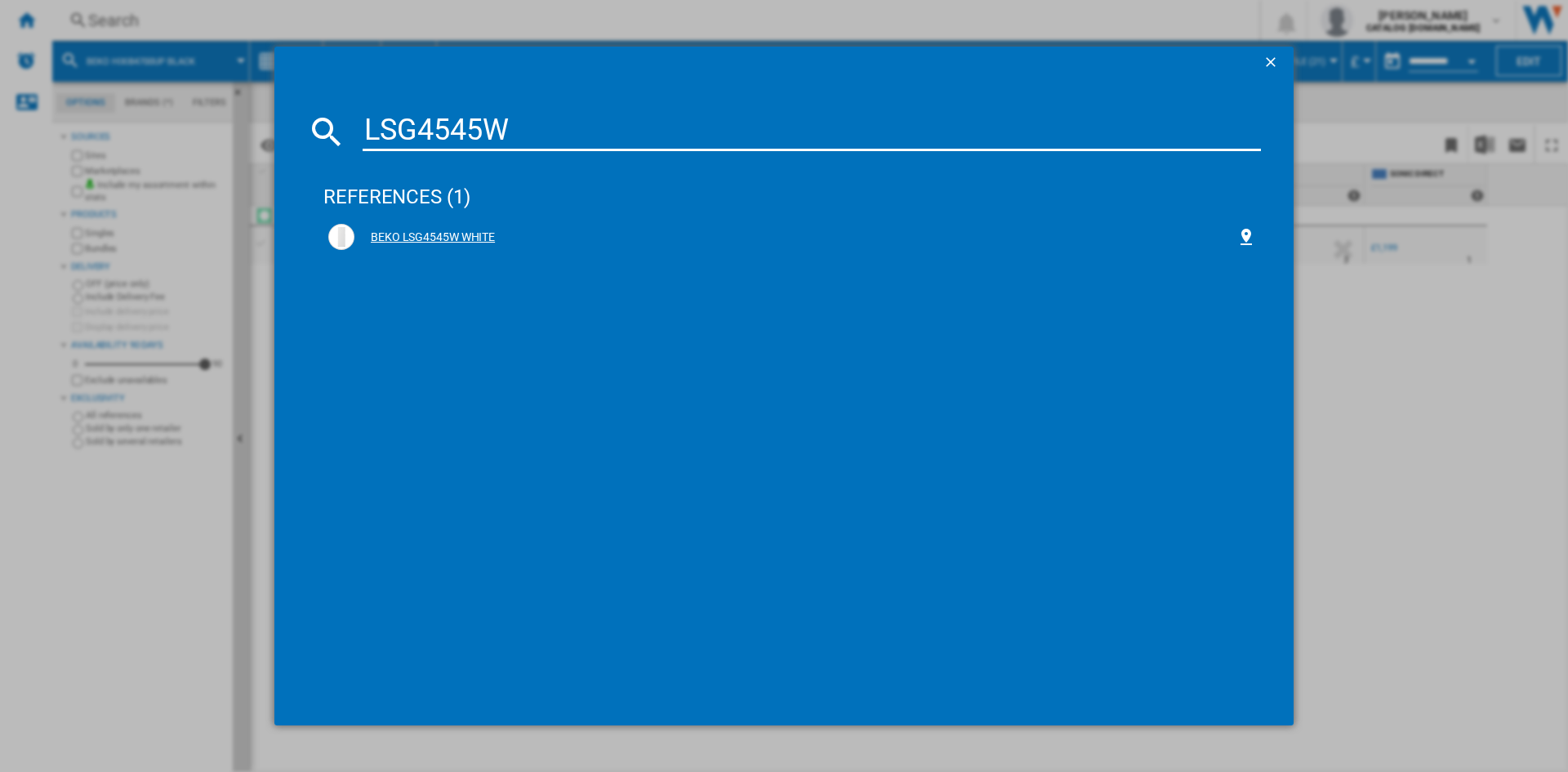
type input "LSG4545W"
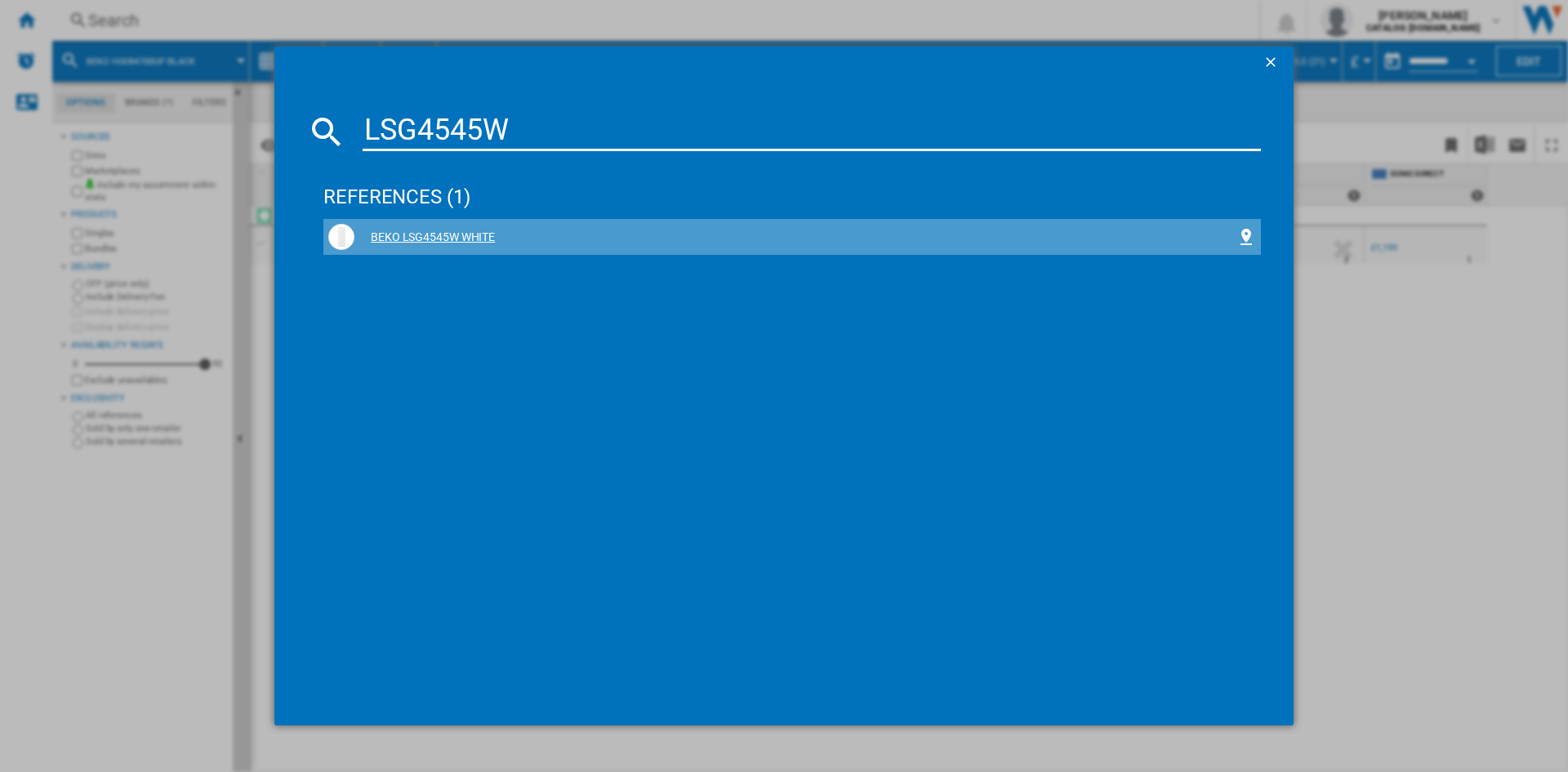
click at [429, 233] on div "BEKO LSG4545W WHITE" at bounding box center [795, 238] width 882 height 16
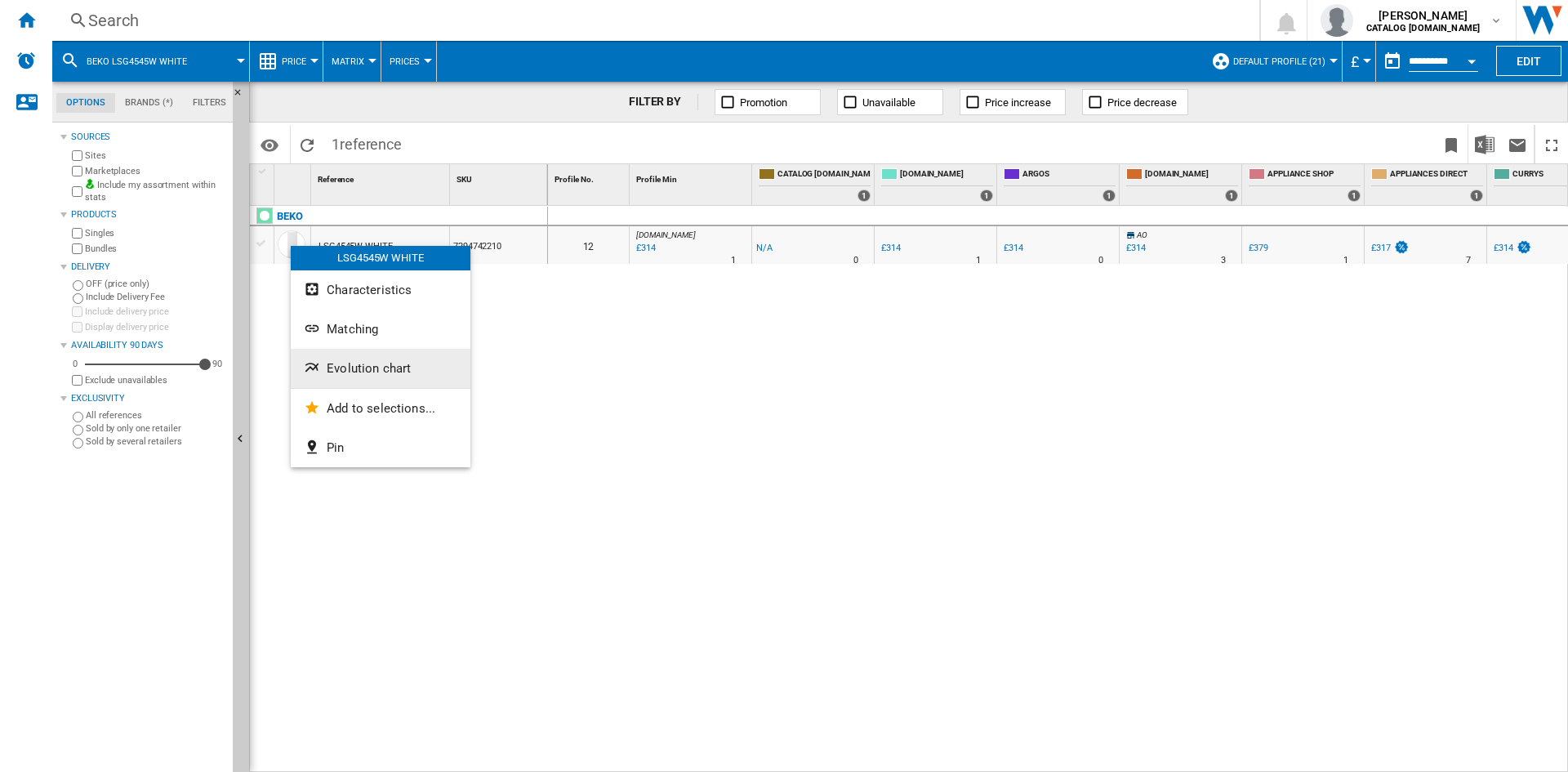
click at [374, 368] on span "Evolution chart" at bounding box center [369, 368] width 84 height 15
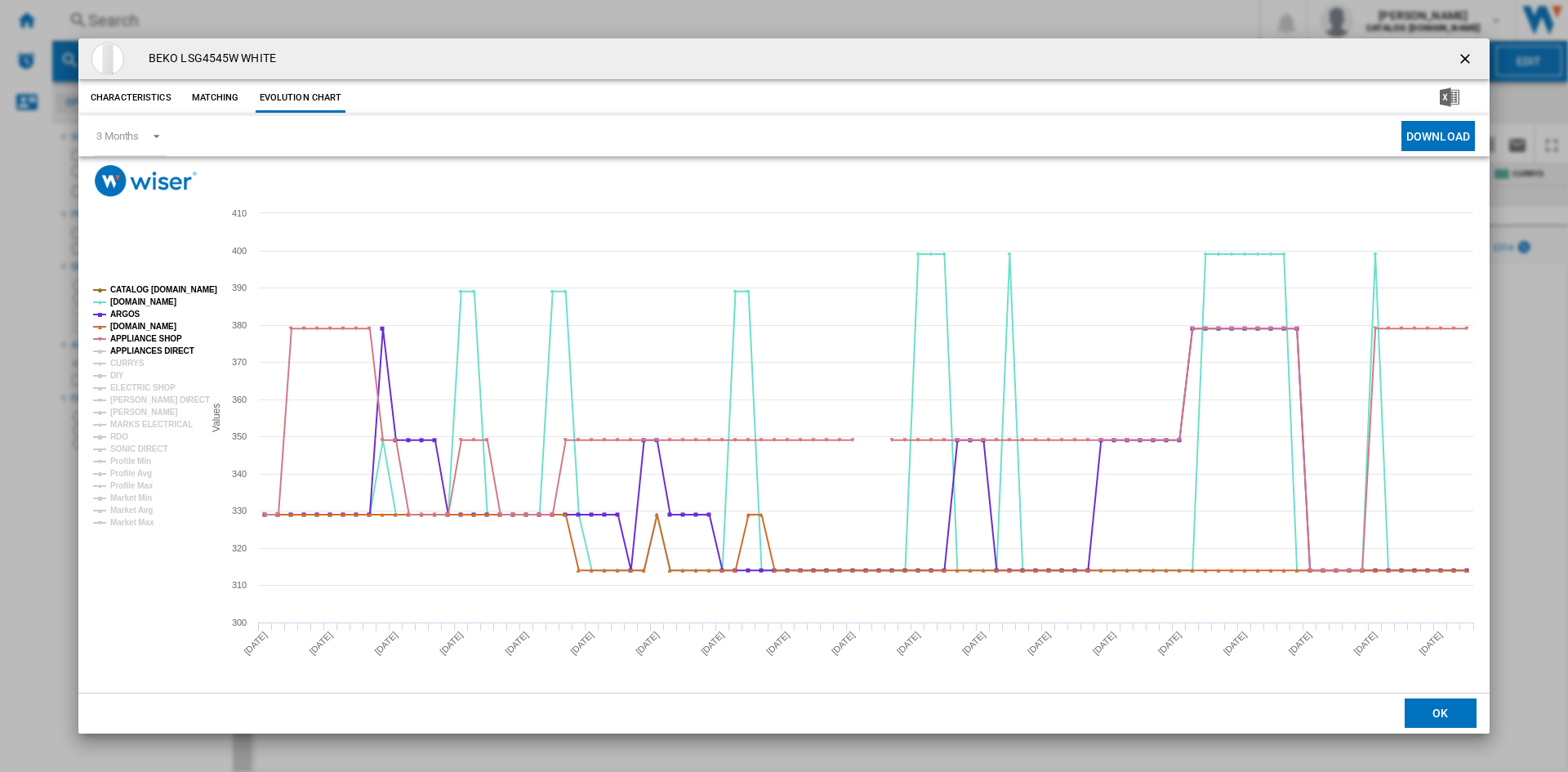
click at [127, 350] on tspan "APPLIANCES DIRECT" at bounding box center [152, 350] width 84 height 9
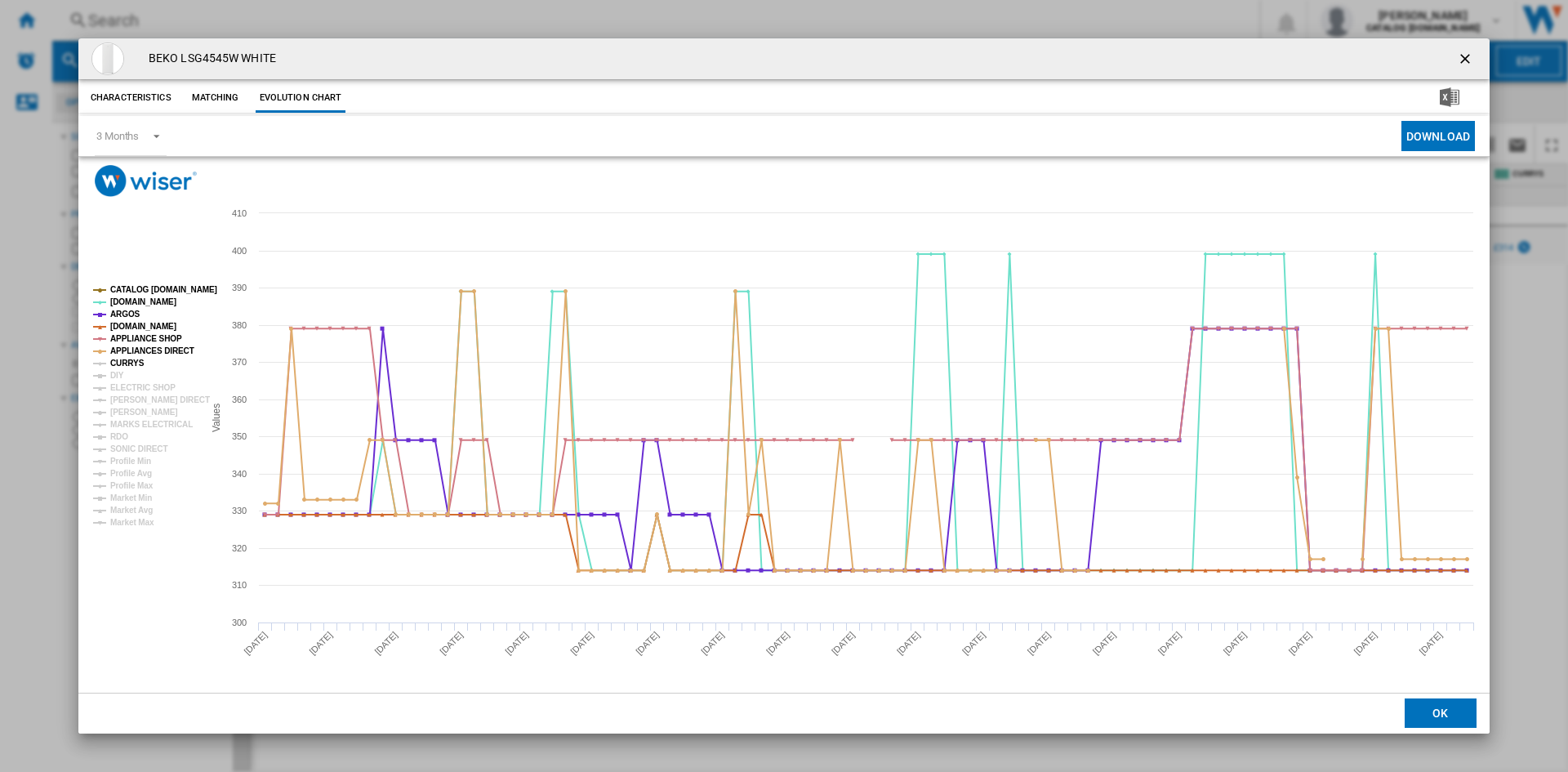
click at [124, 363] on tspan "CURRYS" at bounding box center [127, 363] width 35 height 9
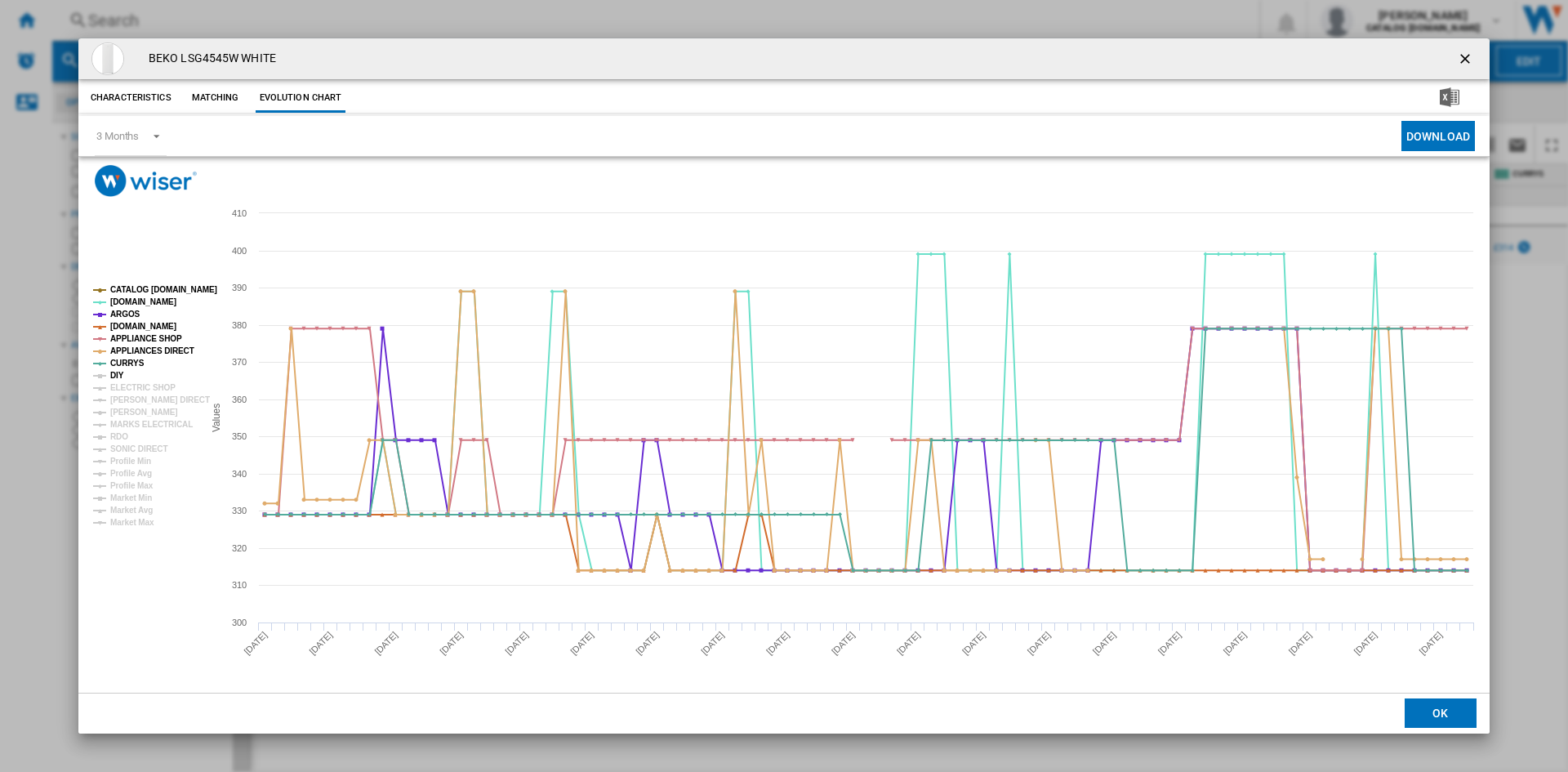
click at [117, 371] on tspan "DIY" at bounding box center [117, 375] width 14 height 9
click at [138, 389] on tspan "ELECTRIC SHOP" at bounding box center [143, 388] width 66 height 9
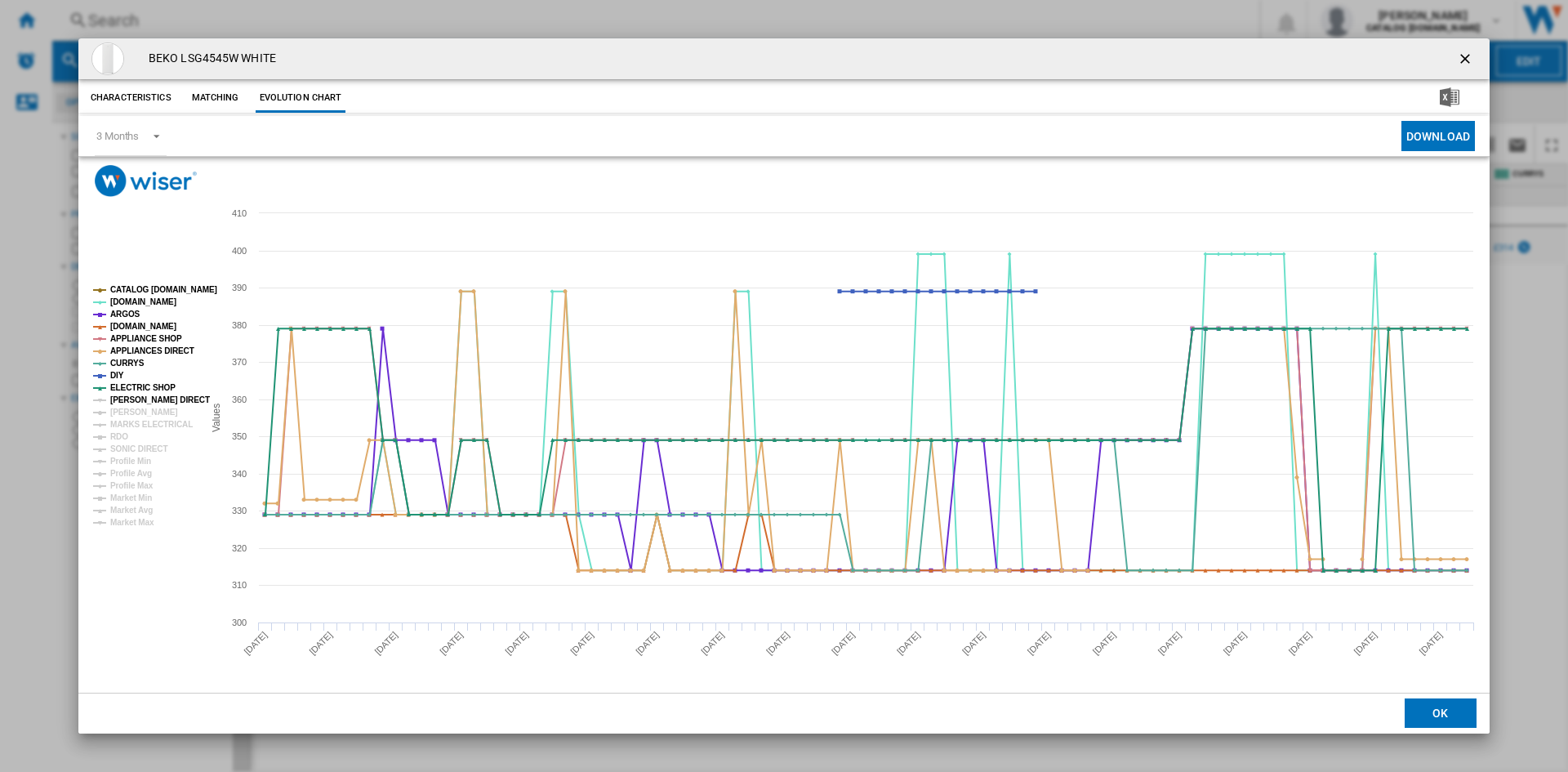
drag, startPoint x: 140, startPoint y: 400, endPoint x: 140, endPoint y: 413, distance: 13.0
click at [140, 401] on tspan "[PERSON_NAME] DIRECT" at bounding box center [159, 400] width 99 height 9
click at [141, 414] on tspan "[PERSON_NAME]" at bounding box center [144, 412] width 67 height 9
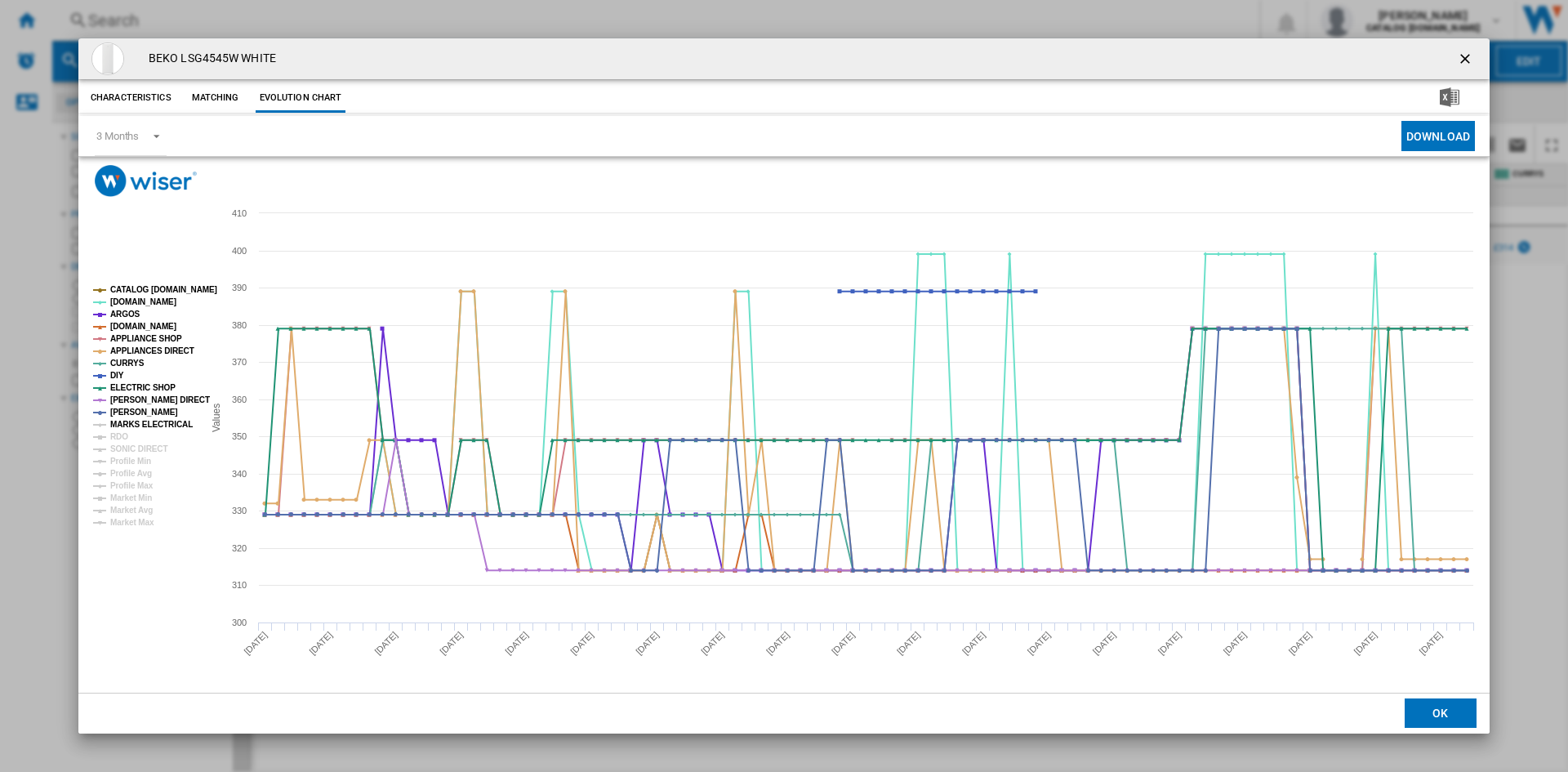
click at [147, 428] on tspan "MARKS ELECTRICAL" at bounding box center [151, 424] width 83 height 9
click at [118, 438] on tspan "RDO" at bounding box center [119, 436] width 18 height 9
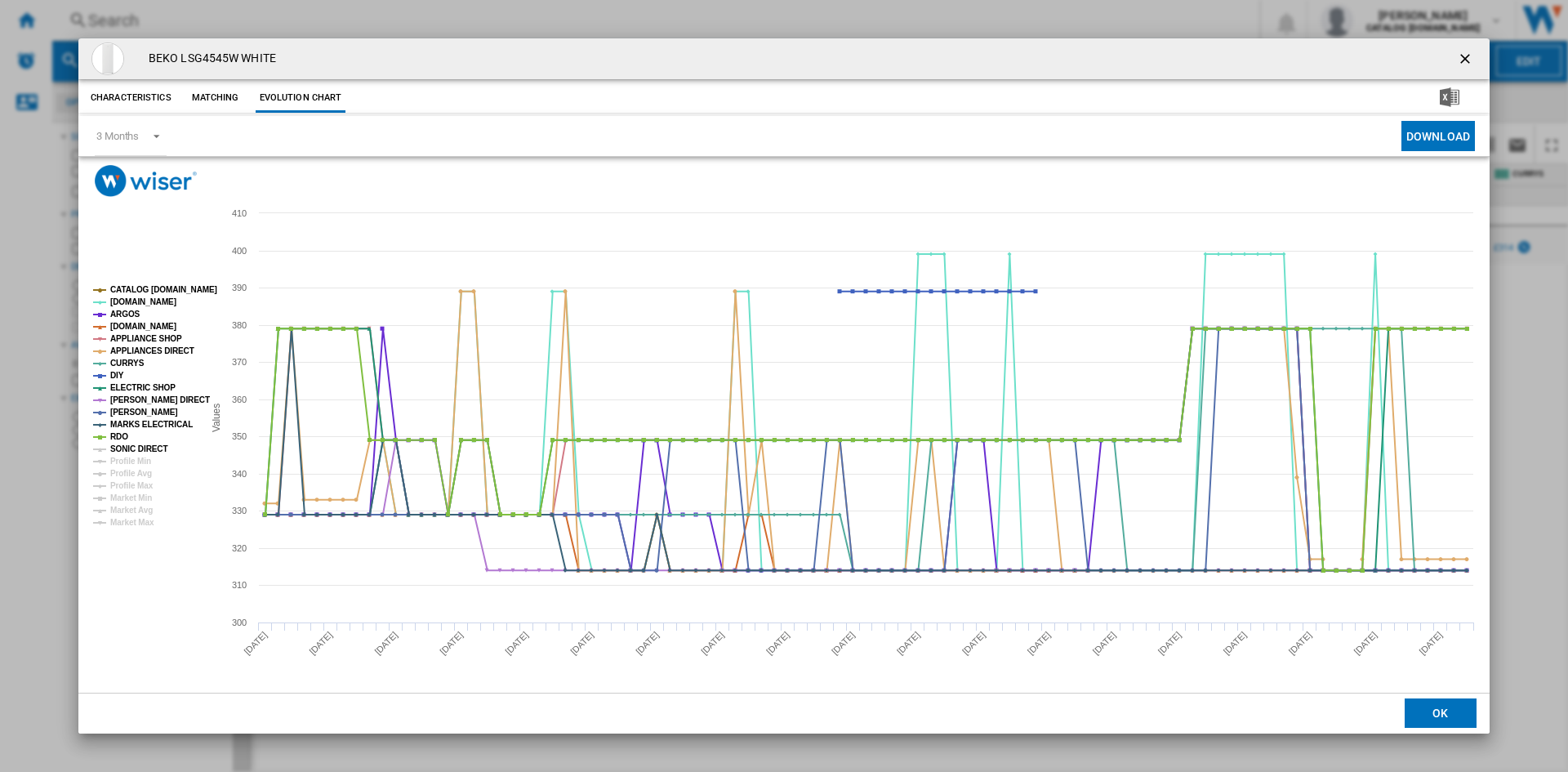
click at [141, 452] on tspan "SONIC DIRECT" at bounding box center [138, 449] width 57 height 9
